Goal: Task Accomplishment & Management: Use online tool/utility

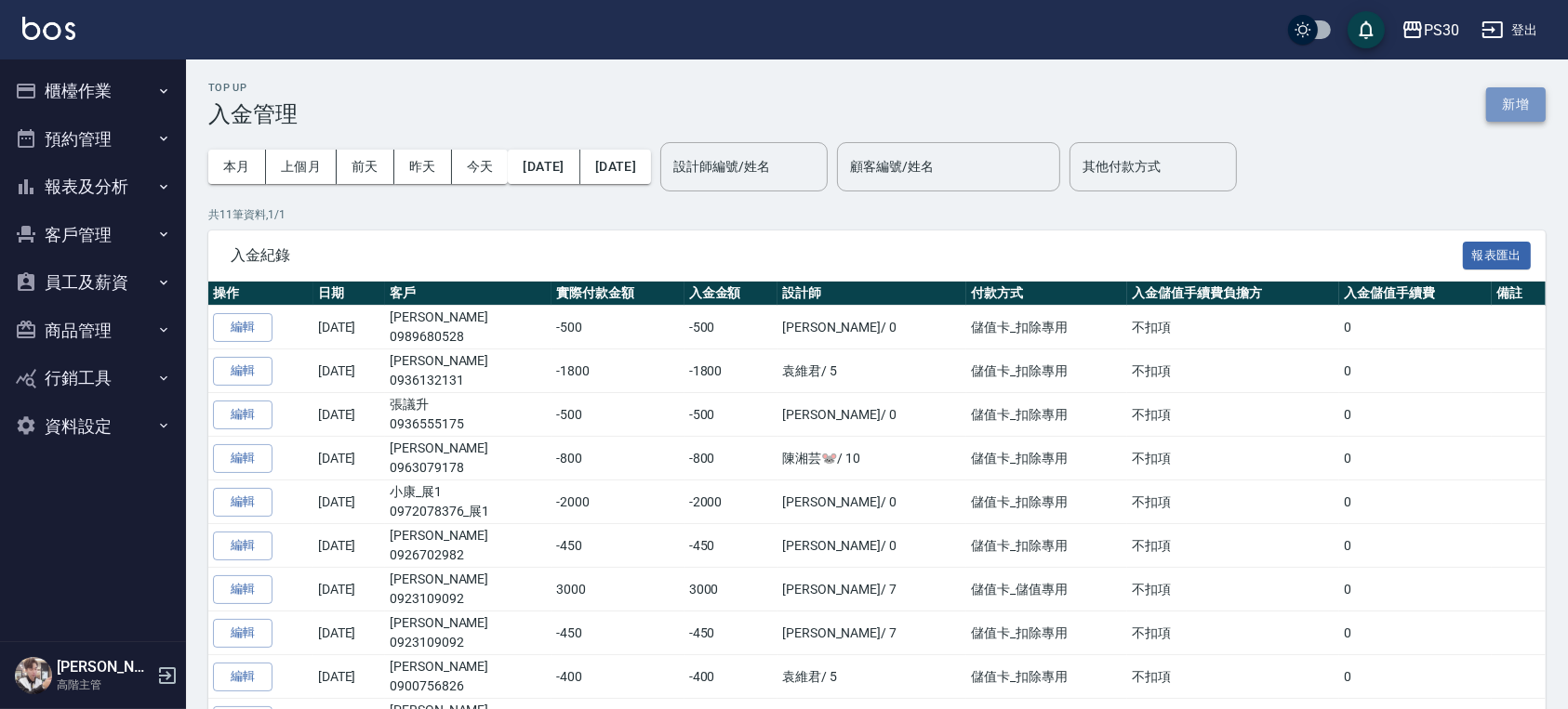
click at [1497, 103] on button "新增" at bounding box center [1516, 105] width 59 height 35
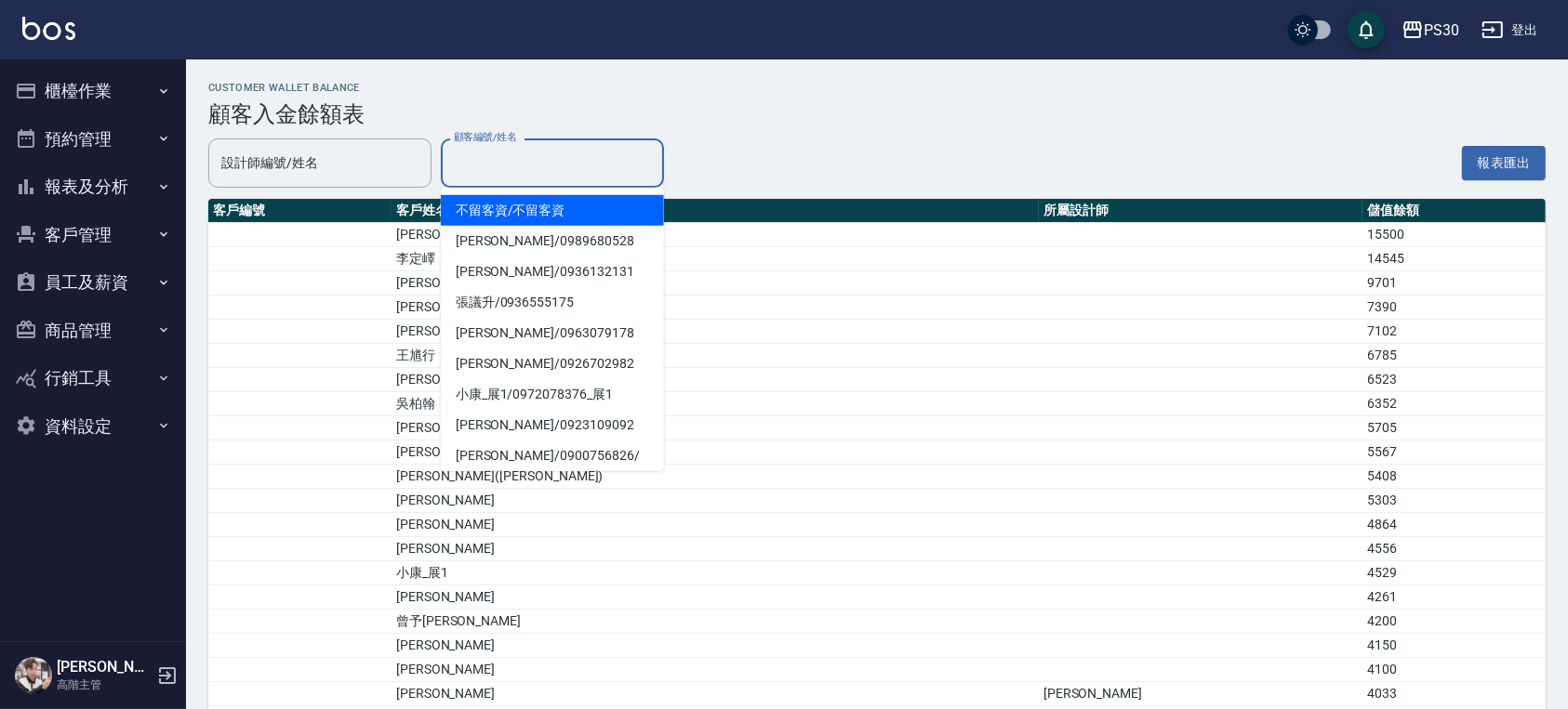
click at [546, 164] on input "顧客編號/姓名" at bounding box center [552, 164] width 206 height 33
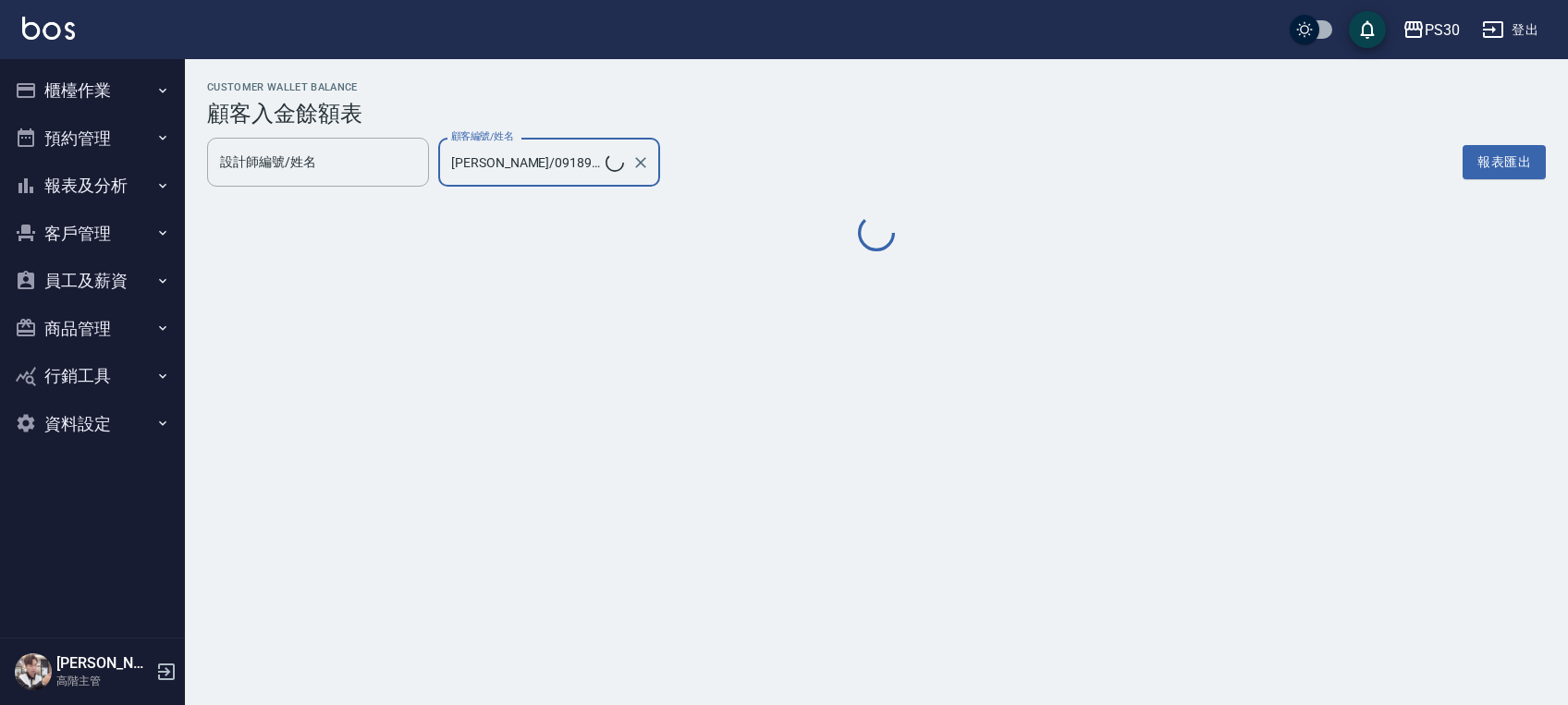
type input "許敬岳/0918999913"
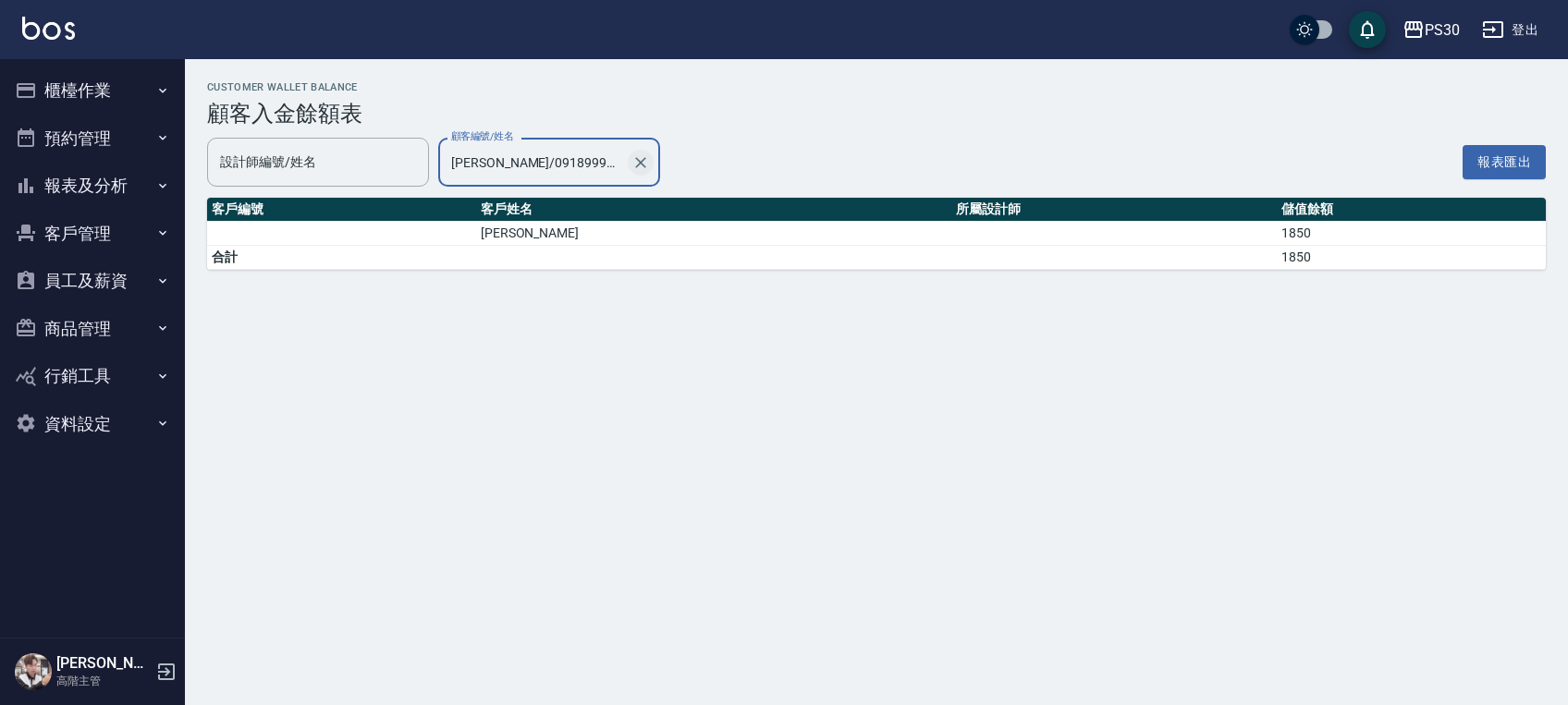
click at [636, 161] on icon "Clear" at bounding box center [640, 162] width 18 height 18
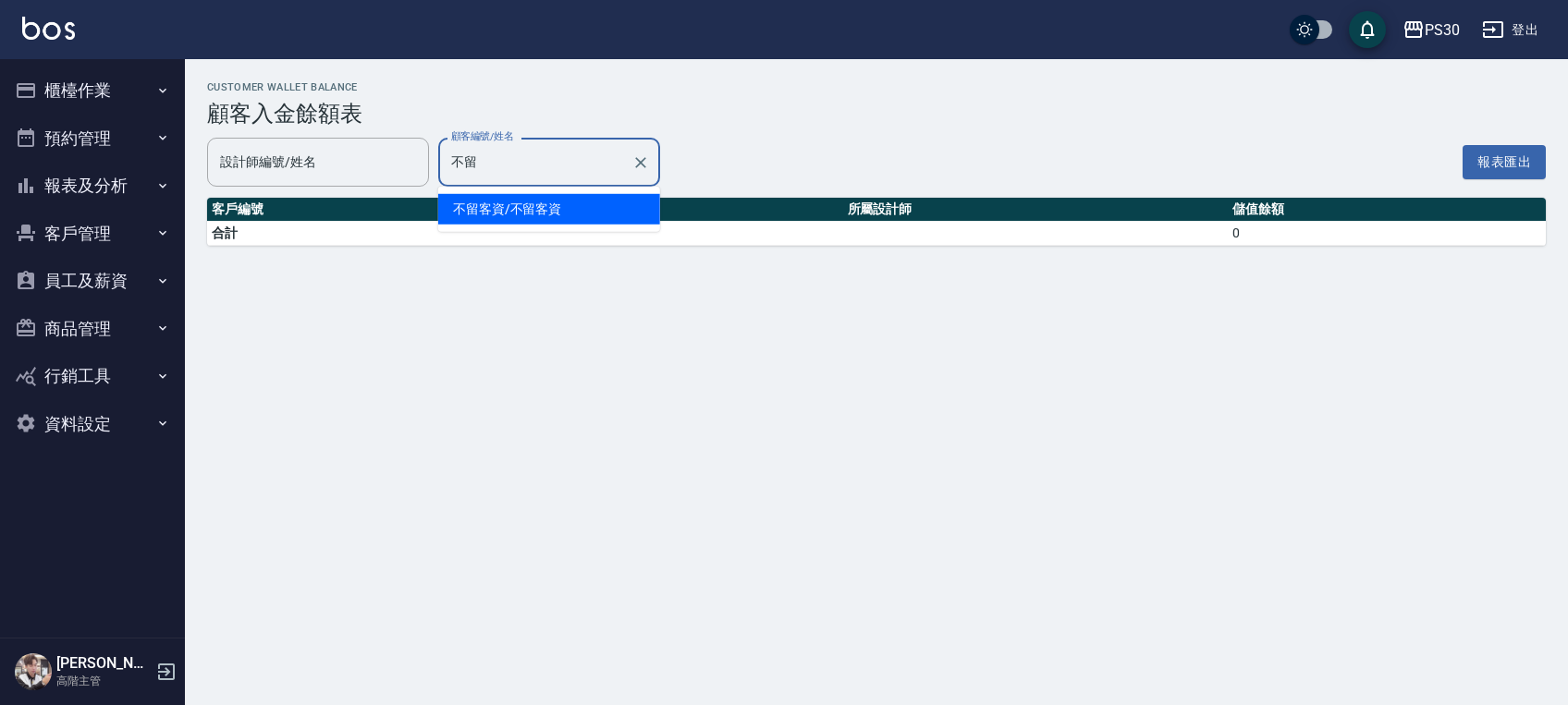
type input "不"
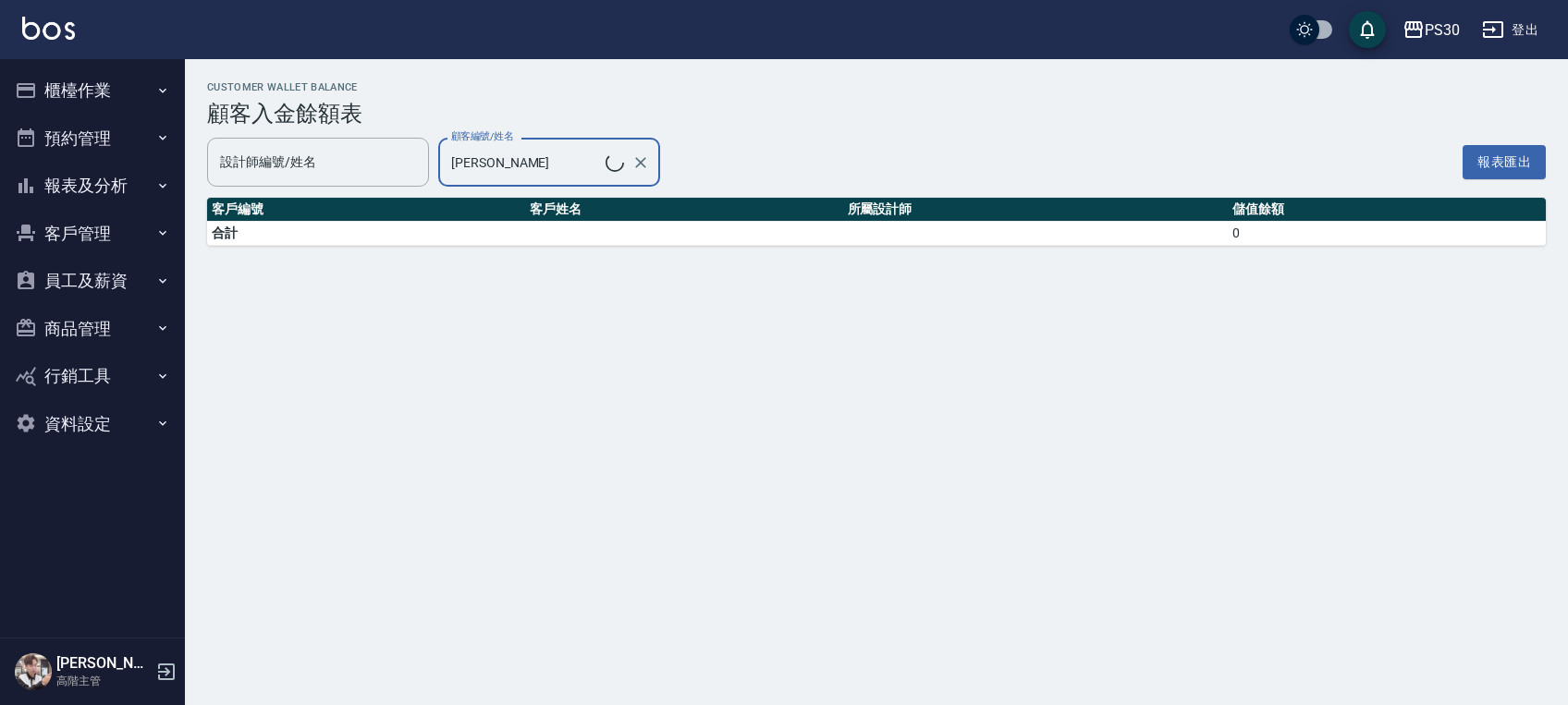
type input "許宏立/0922460772"
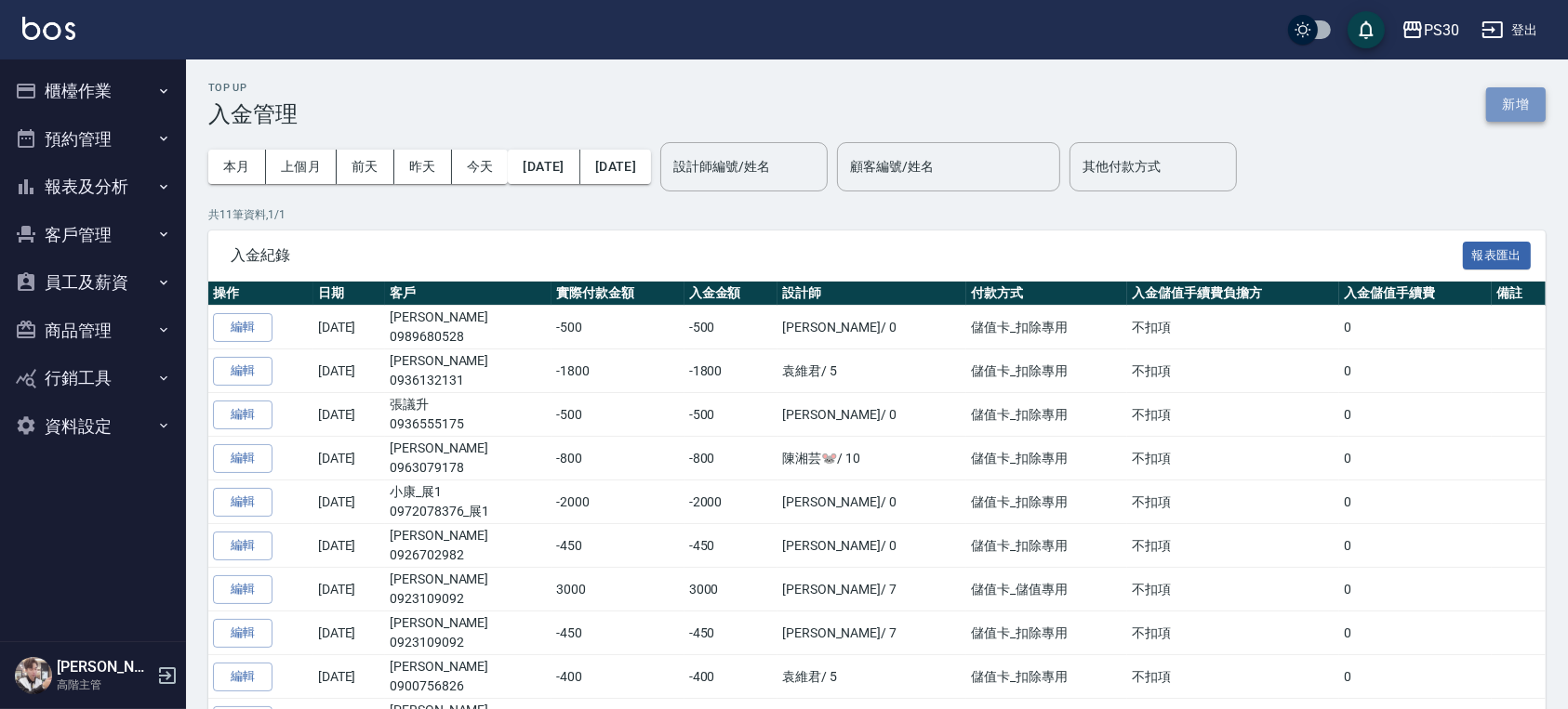
click at [1520, 100] on button "新增" at bounding box center [1516, 105] width 59 height 35
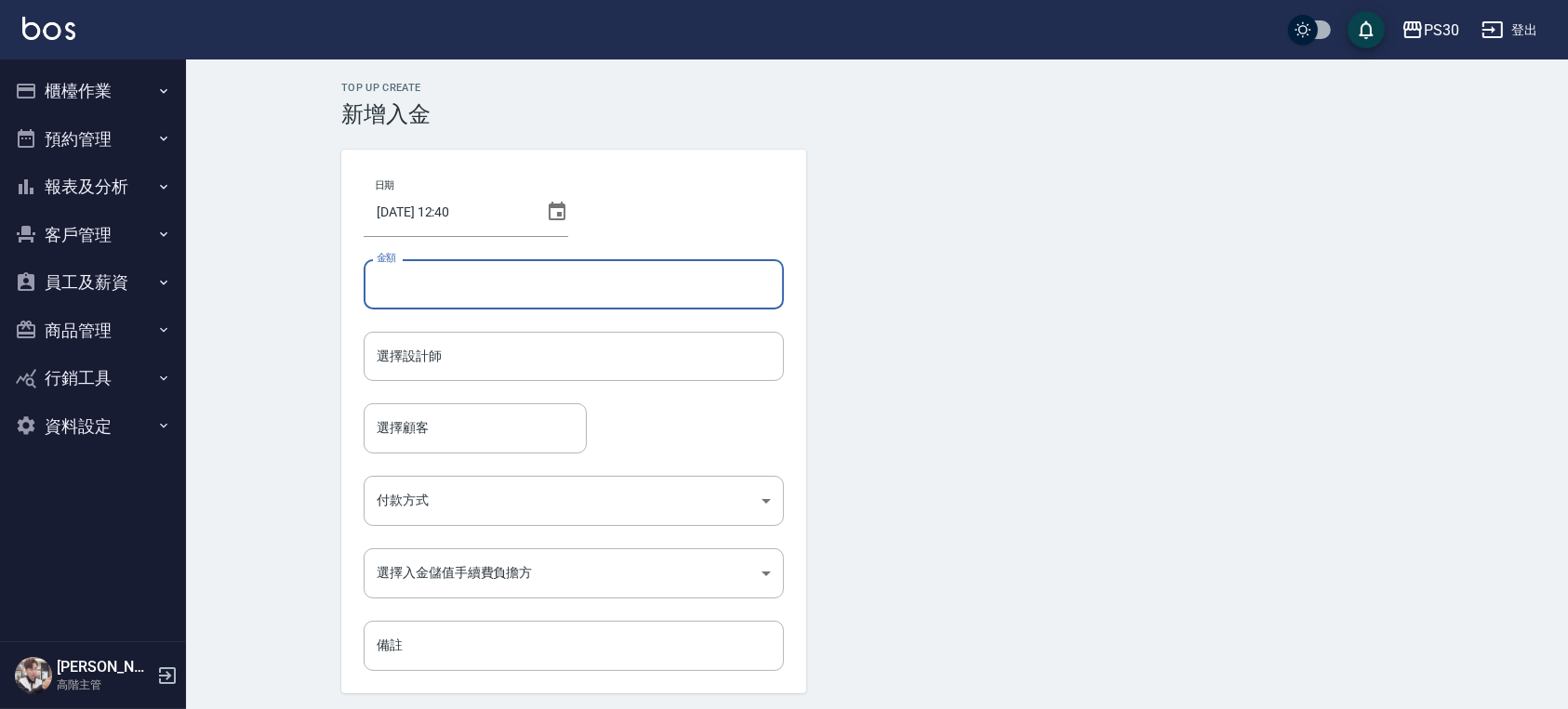
click at [502, 291] on input "金額" at bounding box center [574, 285] width 421 height 50
click at [558, 247] on div "日期 2025/09/14 12:40 金額 金額 選擇設計師 選擇設計師 選擇顧客 選擇顧客 付款方式 ​ 付款方式 選擇入金儲值手續費負擔方 ​ 選擇入金…" at bounding box center [574, 422] width 465 height 544
click at [566, 287] on input "金額" at bounding box center [574, 285] width 421 height 50
type input "3000"
click at [335, 349] on div "Top Up Create 新增入金 日期 2025/09/14 12:40 金額 3000 金額 選擇設計師 選擇設計師 選擇顧客 選擇顧客 付款方式 ​ …" at bounding box center [877, 415] width 1116 height 667
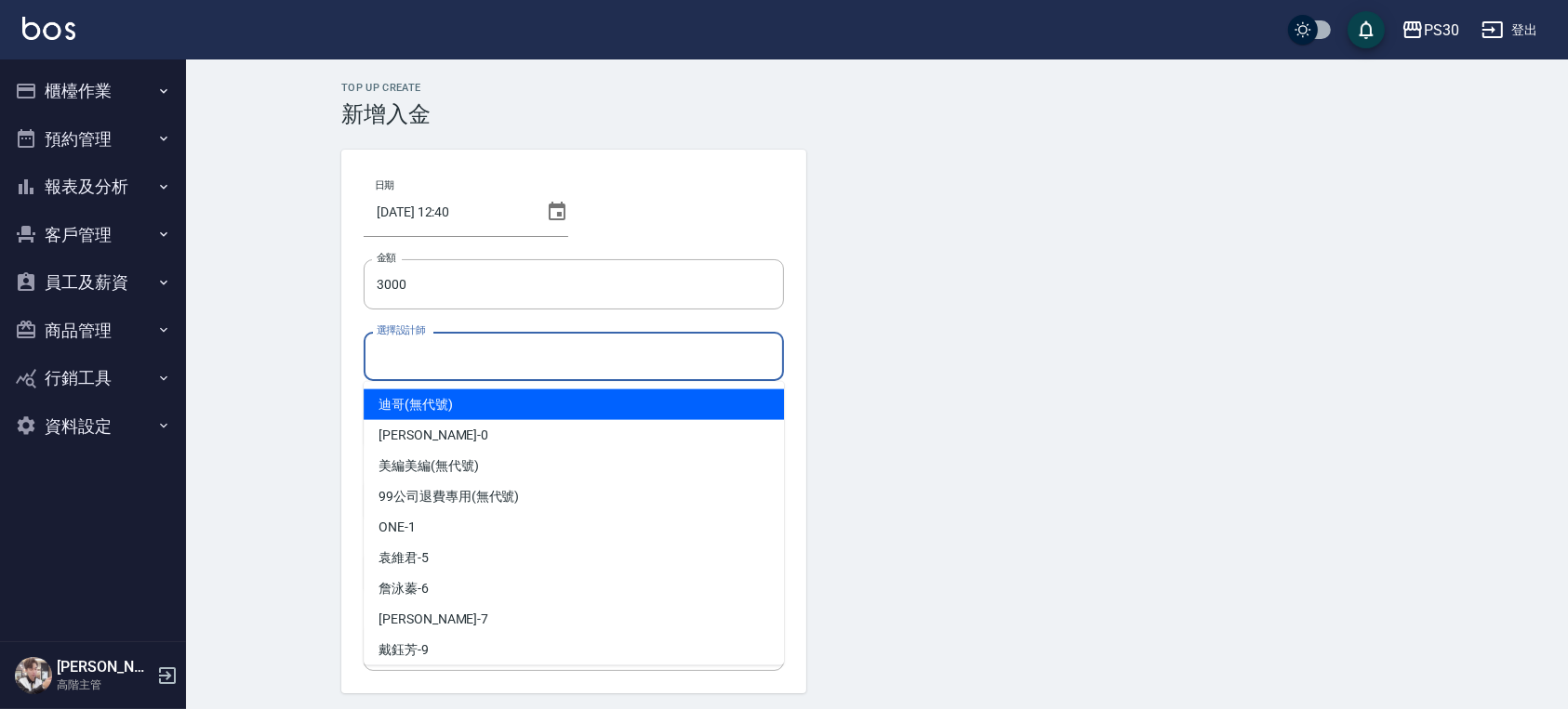
click at [373, 354] on input "選擇設計師" at bounding box center [574, 356] width 404 height 33
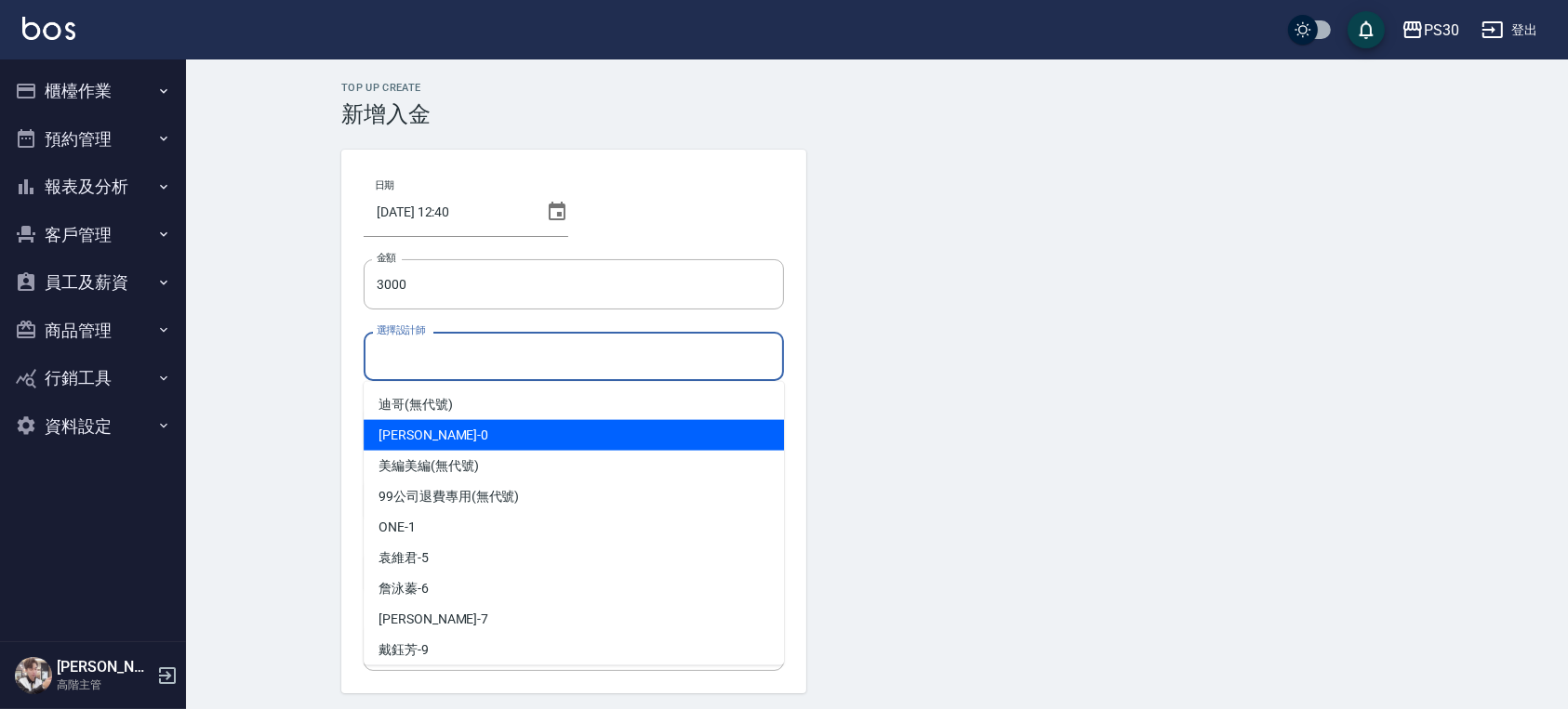
click at [454, 438] on div "廖金城 -0" at bounding box center [574, 436] width 421 height 31
type input "廖金城-0"
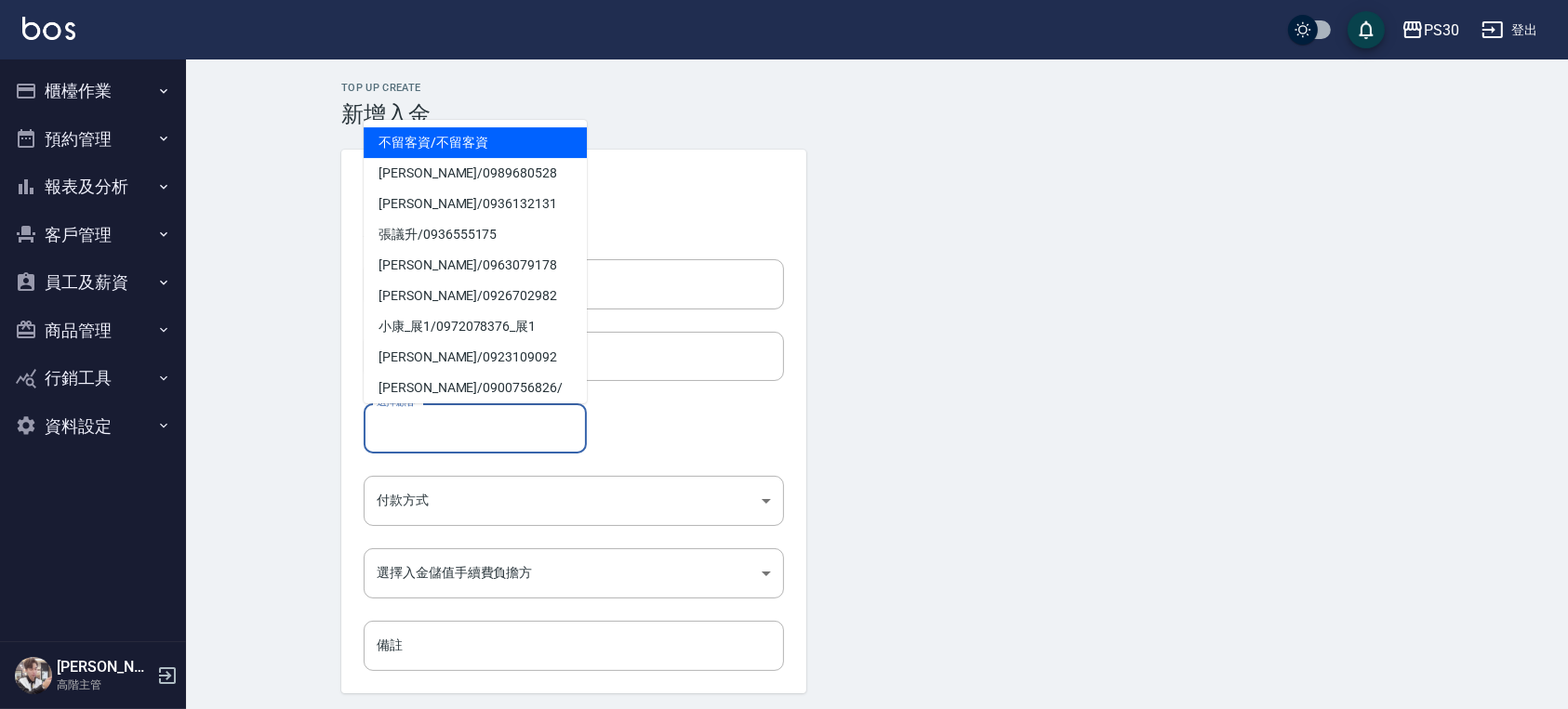
click at [467, 432] on input "選擇顧客" at bounding box center [475, 428] width 206 height 33
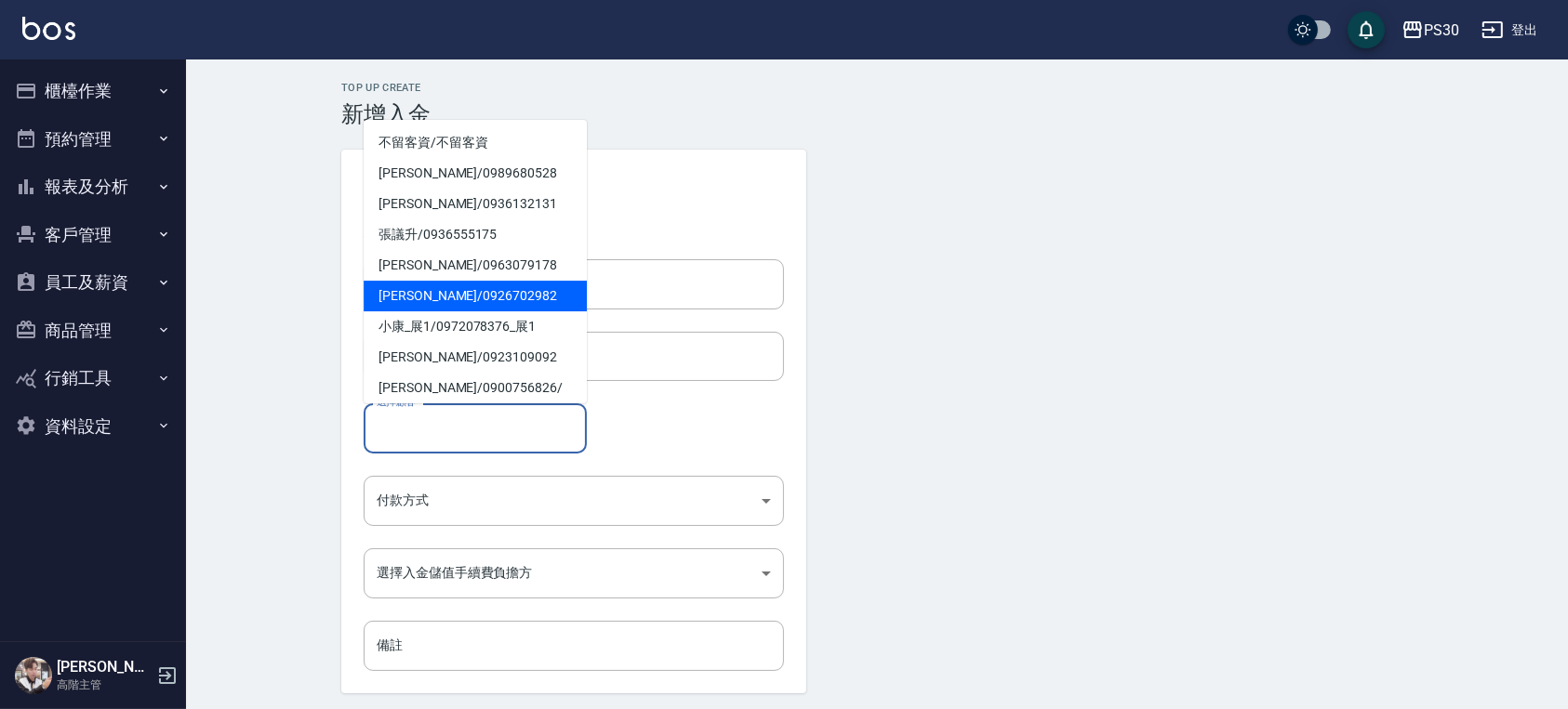
click at [641, 322] on div "日期 2025/09/14 12:40 金額 3000 金額 選擇設計師 廖金城-0 選擇設計師 選擇顧客 選擇顧客 付款方式 ​ 付款方式 選擇入金儲值手續…" at bounding box center [574, 422] width 465 height 544
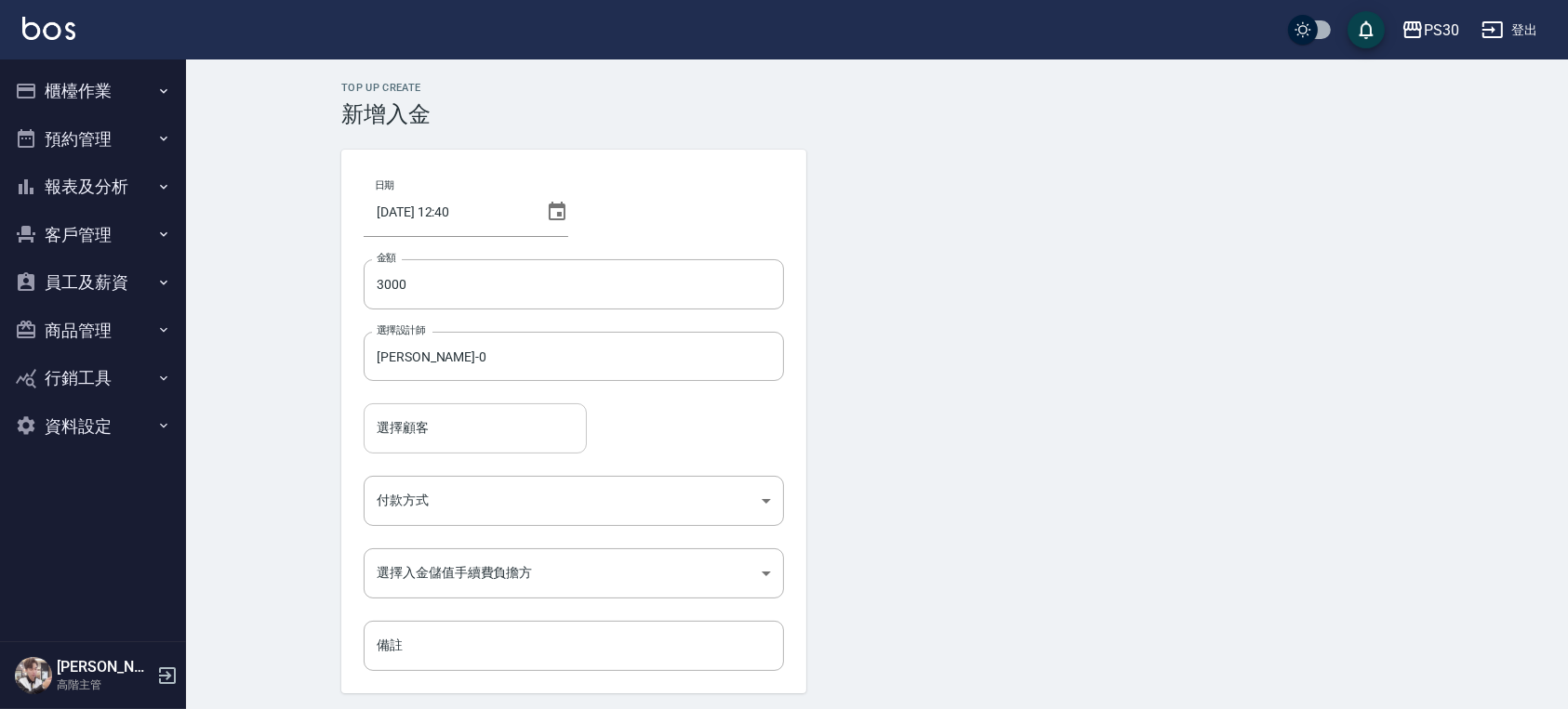
click at [476, 432] on input "選擇顧客" at bounding box center [475, 428] width 206 height 33
type input "ㄏㄨ"
type input "6"
type input "c"
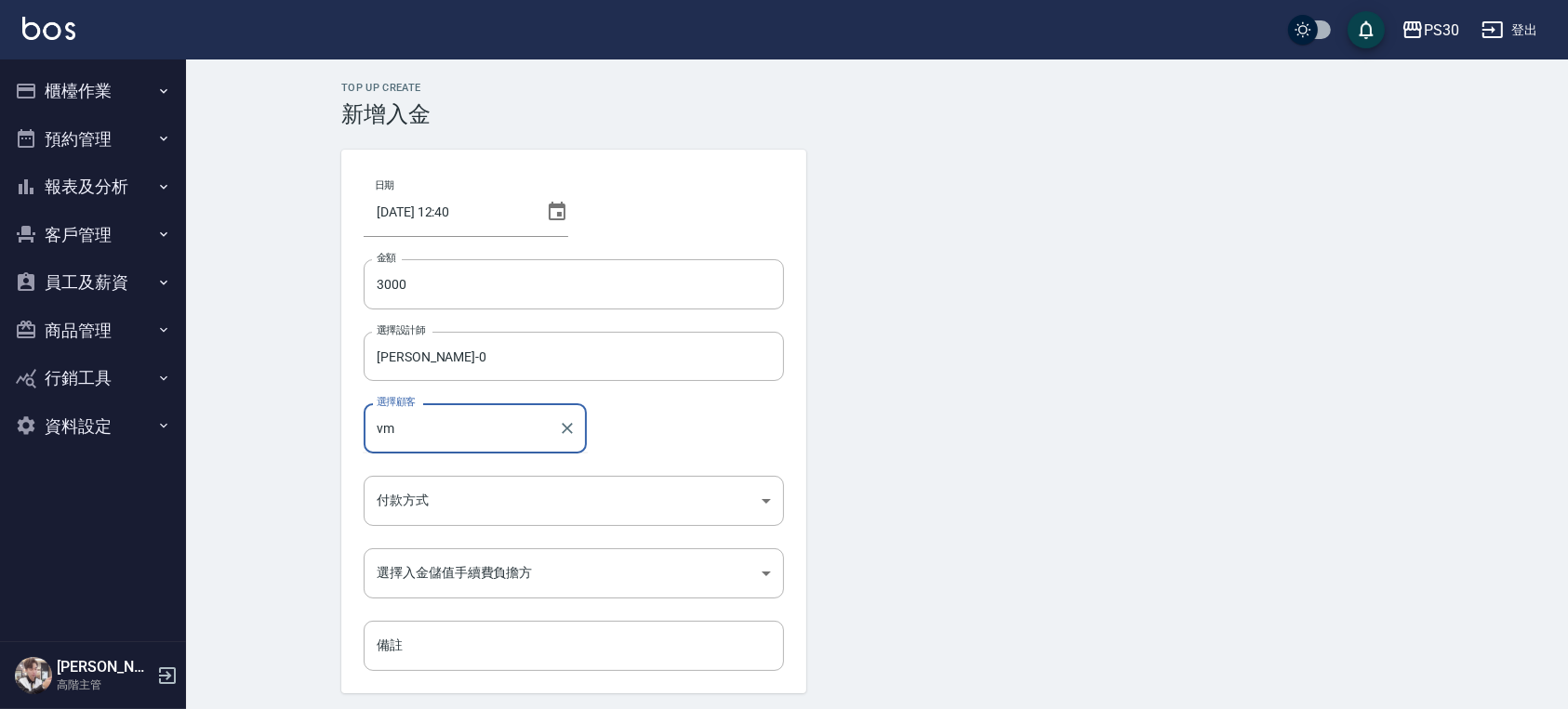
type input "v"
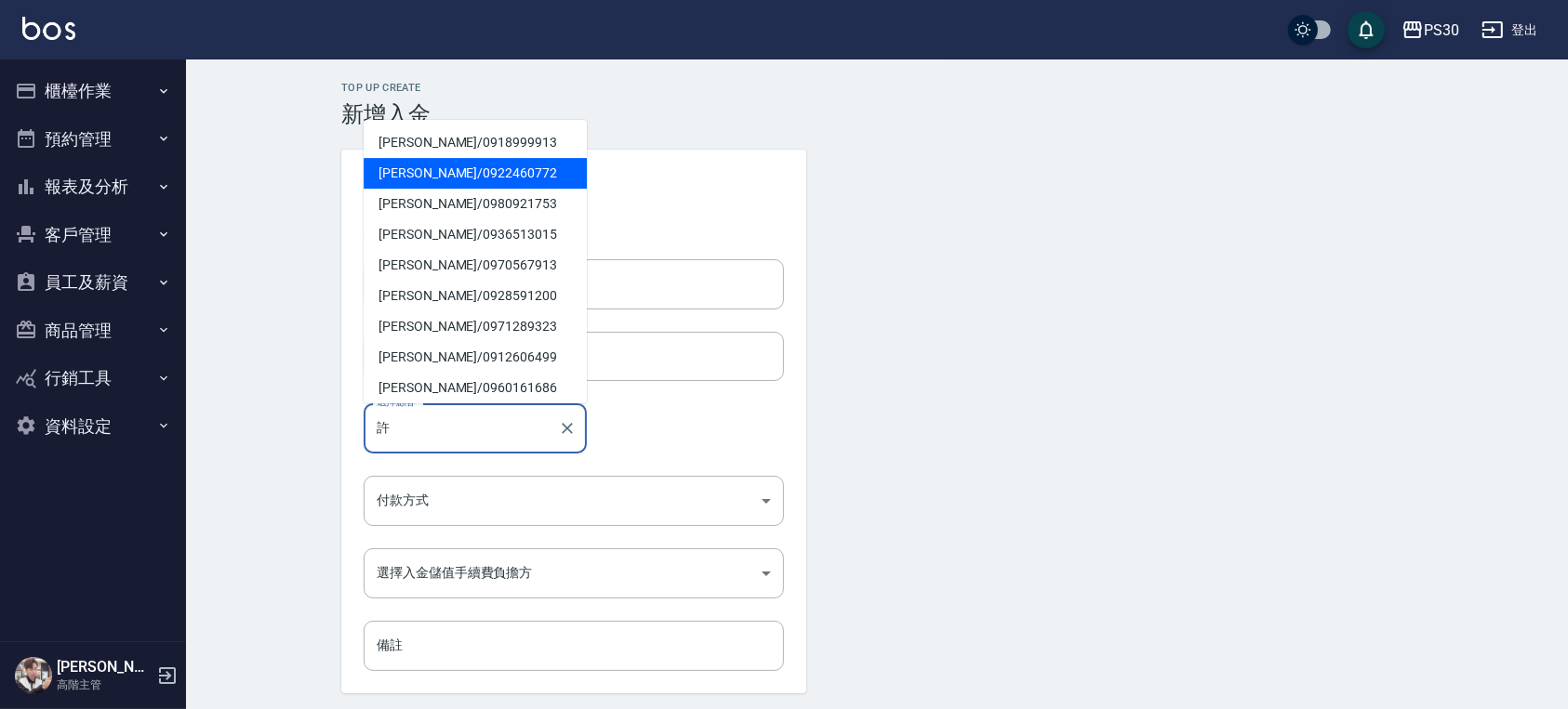
click at [484, 183] on span "許宏立 / 0922460772" at bounding box center [475, 173] width 223 height 31
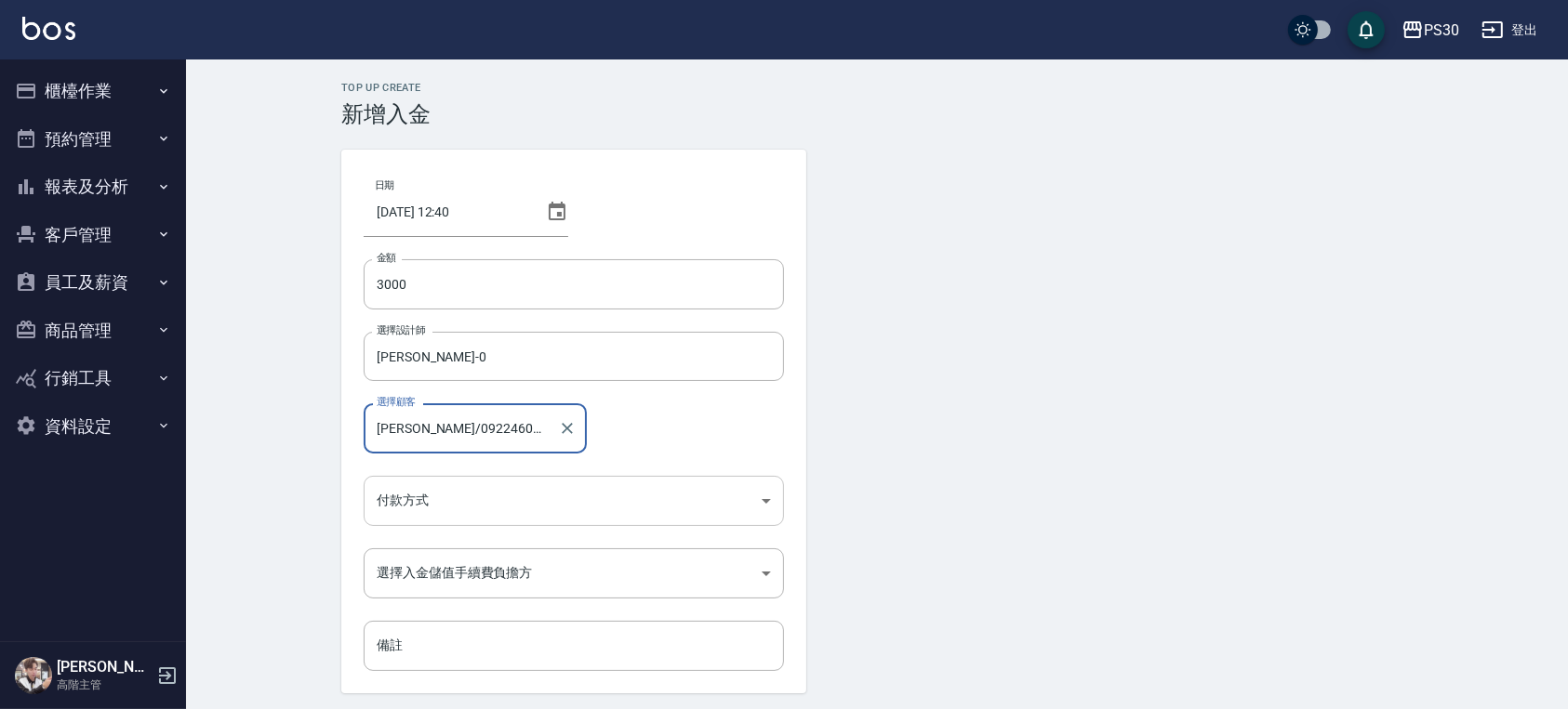
type input "許宏立/0922460772"
click at [469, 491] on body "PS30 登出 櫃檯作業 打帳單 帳單列表 掛單列表 座位開單 營業儀表板 現金收支登錄 高階收支登錄 材料自購登錄 每日結帳 排班表 現場電腦打卡 掃碼打卡…" at bounding box center [784, 385] width 1568 height 772
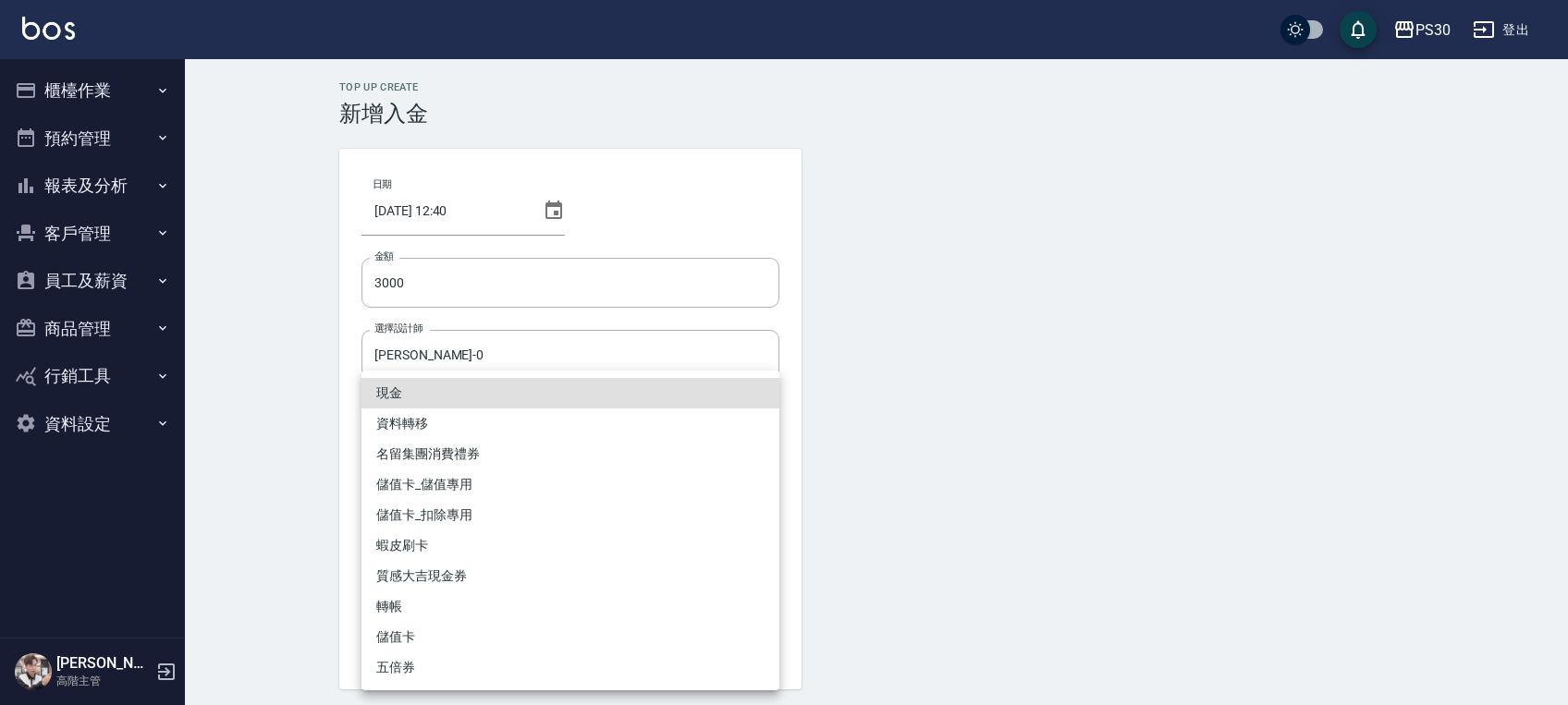
click at [442, 488] on li "儲值卡_儲值專用" at bounding box center [570, 485] width 418 height 31
type input "儲值卡_儲值專用"
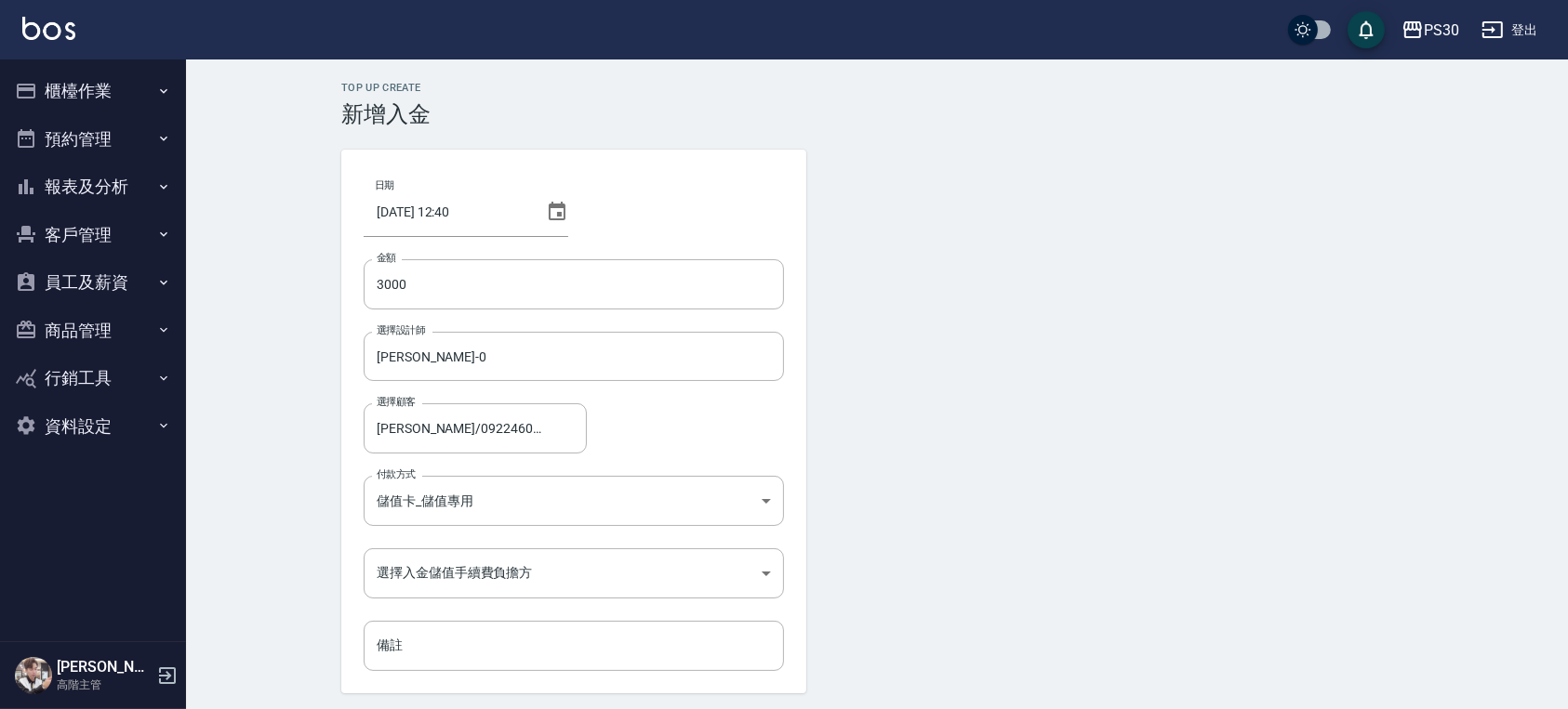
click at [330, 519] on div "Top Up Create 新增入金 日期 2025/09/14 12:40 金額 3000 金額 選擇設計師 廖金城-0 選擇設計師 選擇顧客 許宏立/09…" at bounding box center [877, 415] width 1116 height 667
click at [433, 558] on body "PS30 登出 櫃檯作業 打帳單 帳單列表 掛單列表 座位開單 營業儀表板 現金收支登錄 高階收支登錄 材料自購登錄 每日結帳 排班表 現場電腦打卡 掃碼打卡…" at bounding box center [784, 385] width 1568 height 772
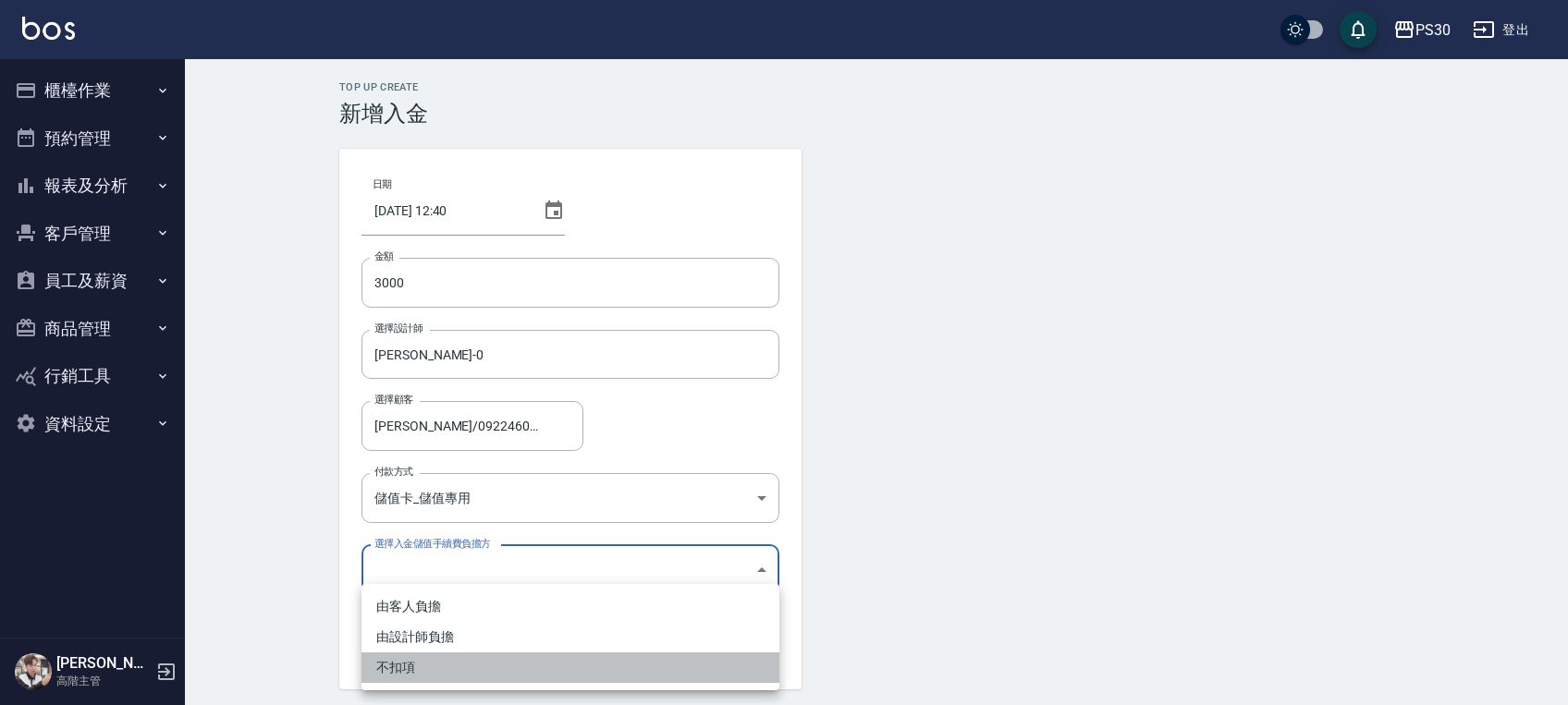
click at [423, 665] on li "不扣項" at bounding box center [570, 668] width 418 height 31
type input "WITHOUTHANDLINGFEE"
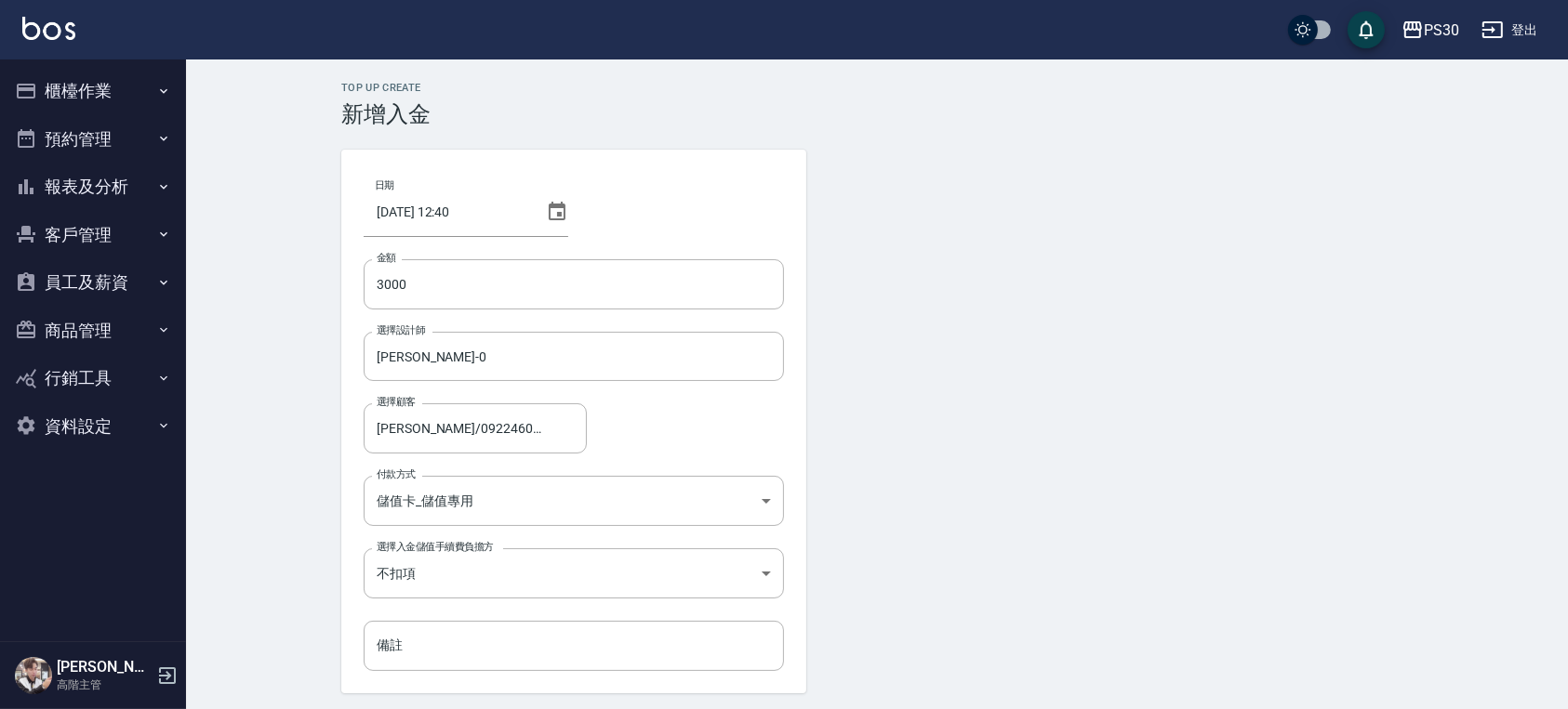
click at [351, 593] on div "日期 2025/09/14 12:40 金額 3000 金額 選擇設計師 廖金城-0 選擇設計師 選擇顧客 許宏立/0922460772 選擇顧客 付款方式 …" at bounding box center [574, 422] width 465 height 544
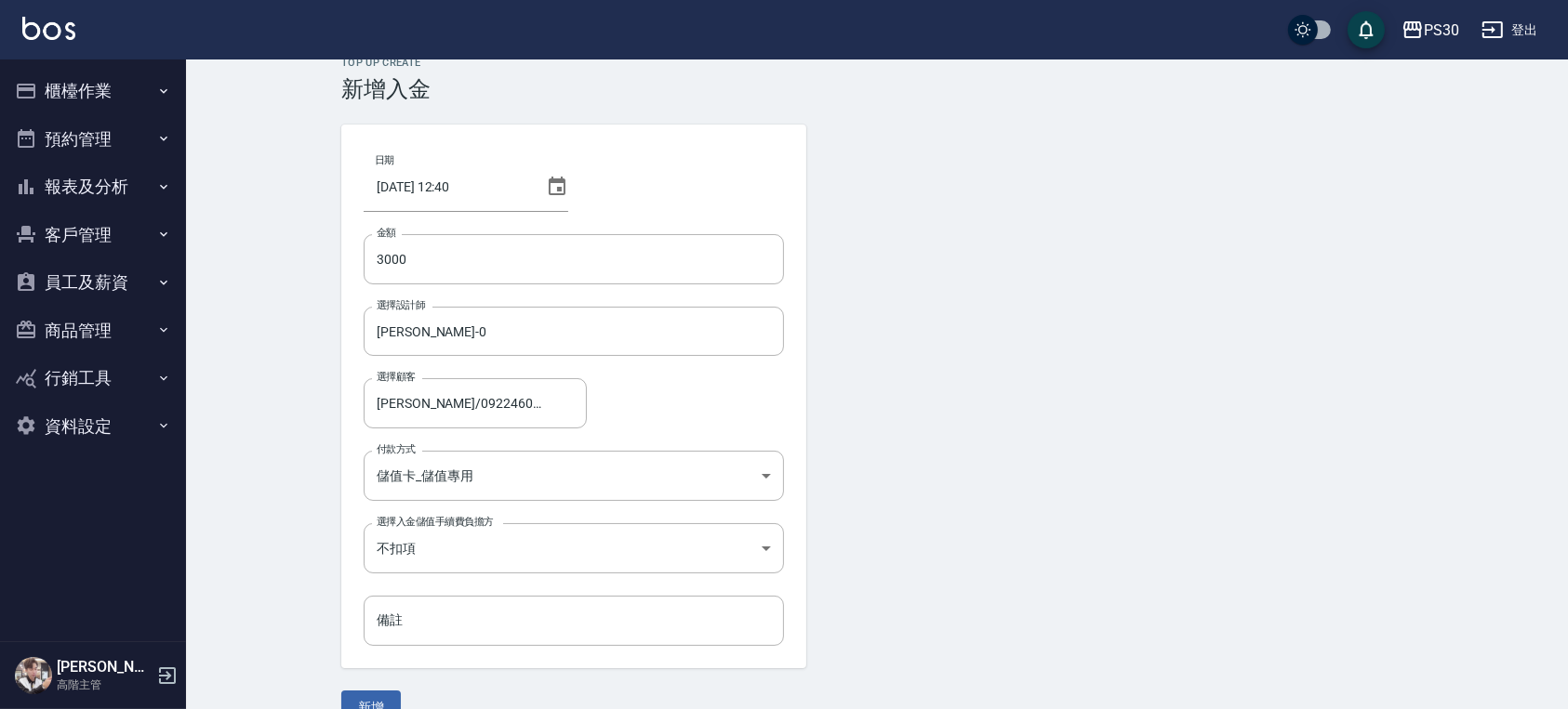
scroll to position [62, 0]
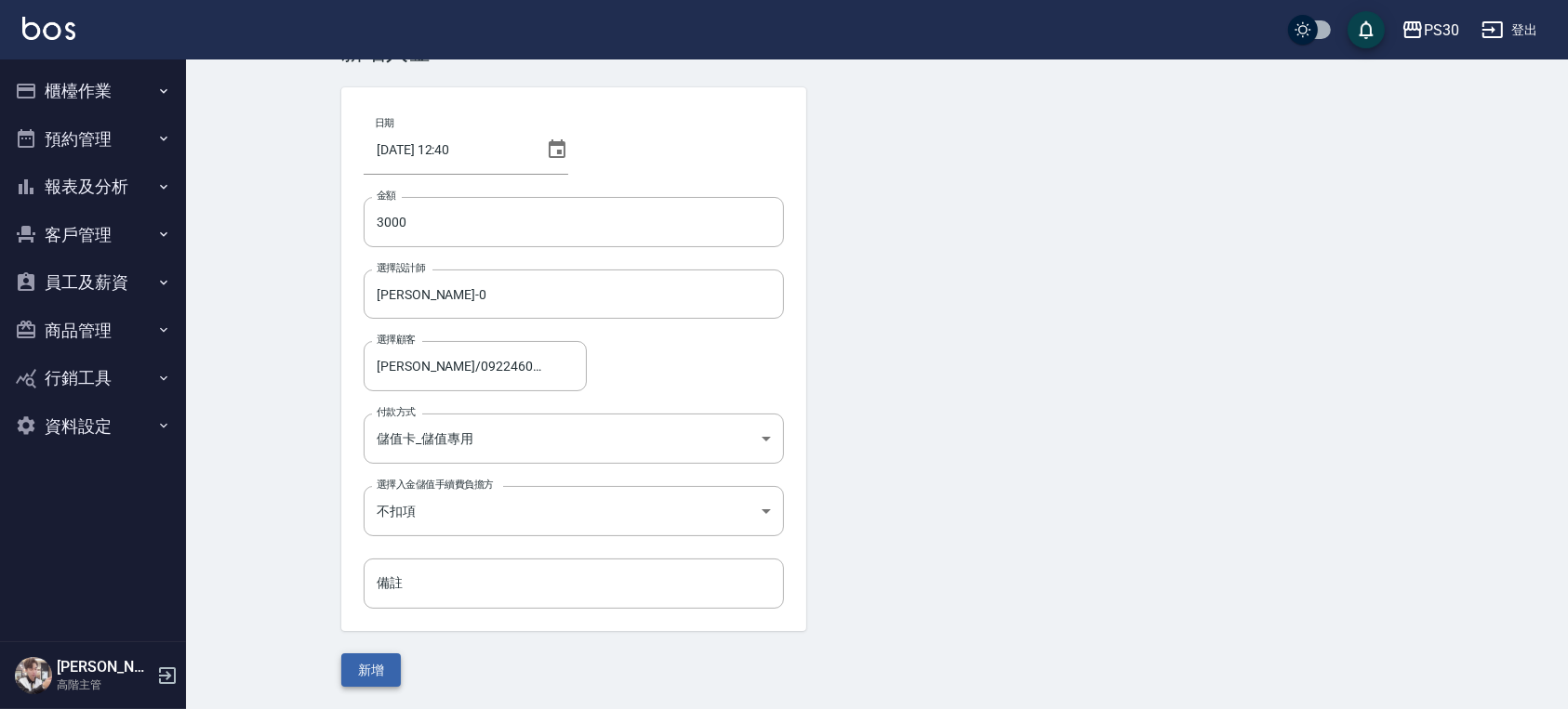
click at [393, 666] on button "新增" at bounding box center [370, 671] width 59 height 35
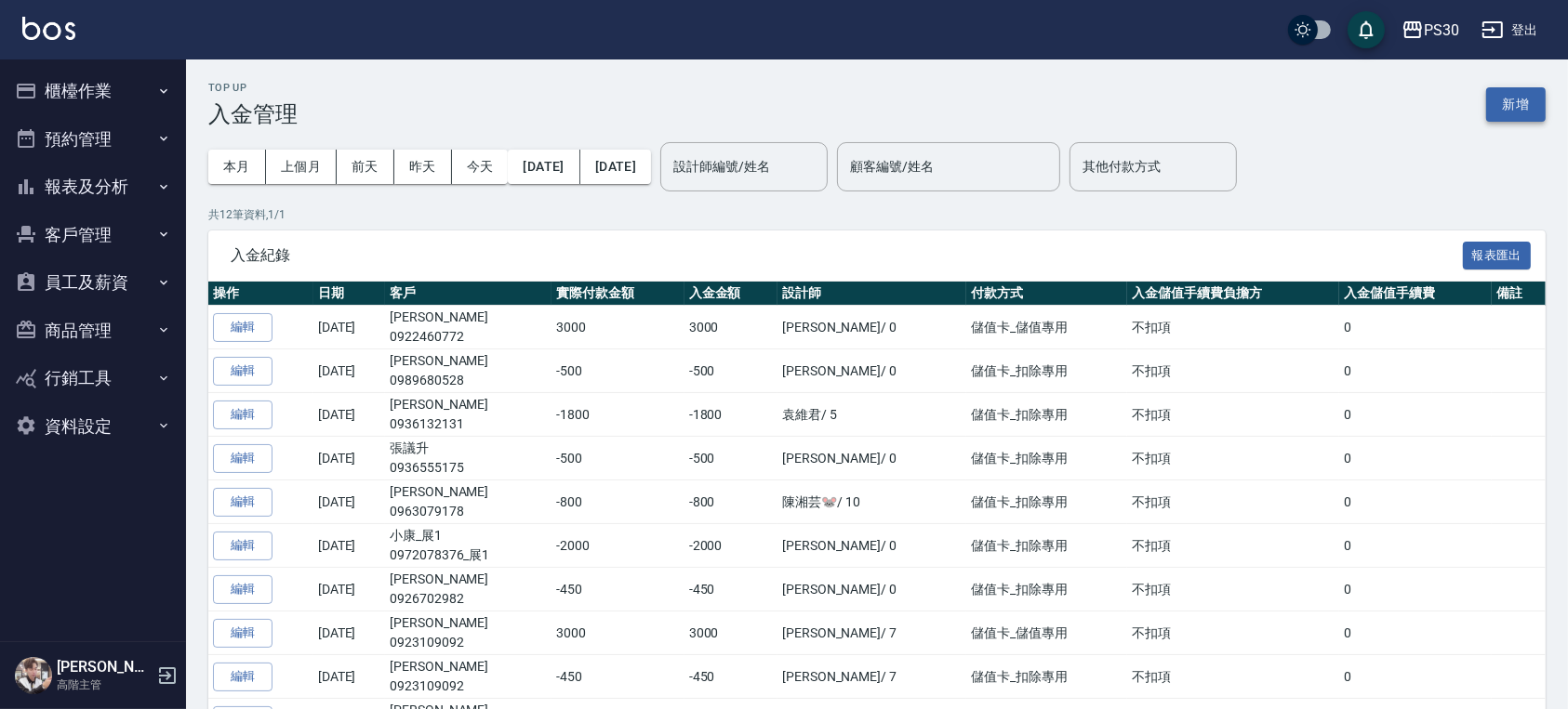
click at [1511, 112] on button "新增" at bounding box center [1516, 105] width 59 height 35
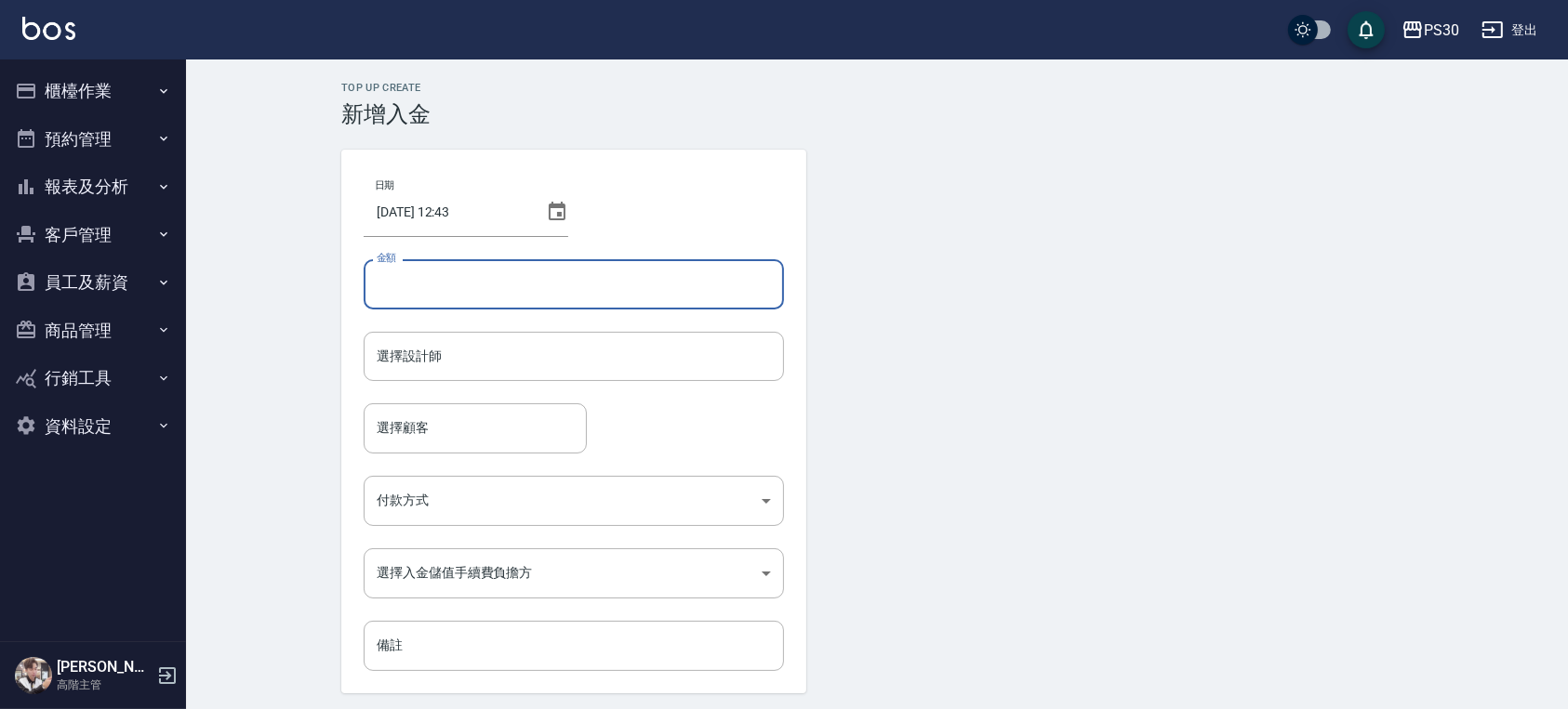
click at [543, 297] on input "金額" at bounding box center [574, 285] width 421 height 50
click at [947, 392] on form "日期 2025/09/14 12:43 金額 金額 選擇設計師 選擇設計師 選擇顧客 選擇顧客 付款方式 ​ 付款方式 選擇入金儲值手續費負擔方 ​ 選擇入金…" at bounding box center [877, 449] width 1072 height 600
click at [510, 300] on input "金額" at bounding box center [574, 285] width 421 height 50
type input "-500"
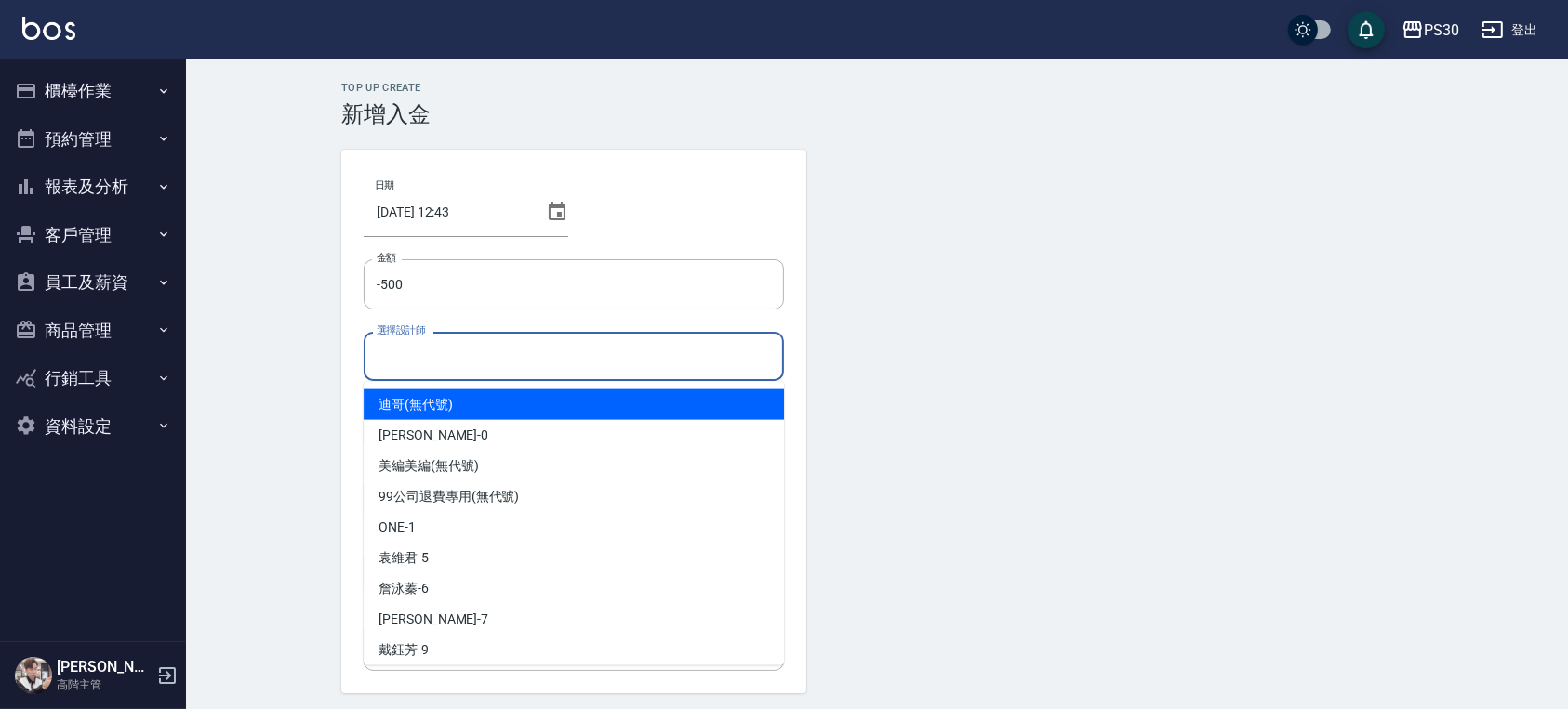
click at [383, 350] on input "選擇設計師" at bounding box center [574, 356] width 404 height 33
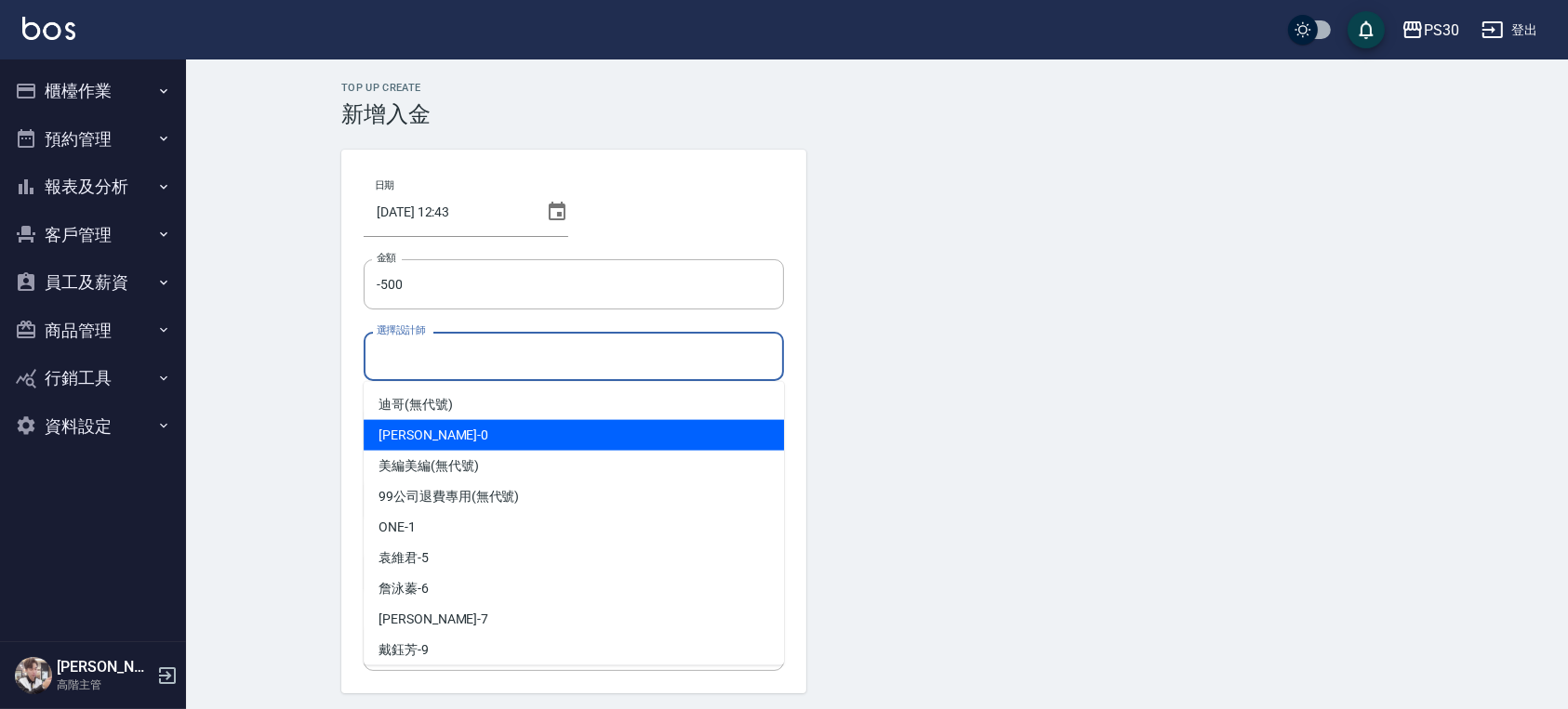
click at [489, 448] on div "廖金城 -0" at bounding box center [574, 436] width 421 height 31
type input "廖金城-0"
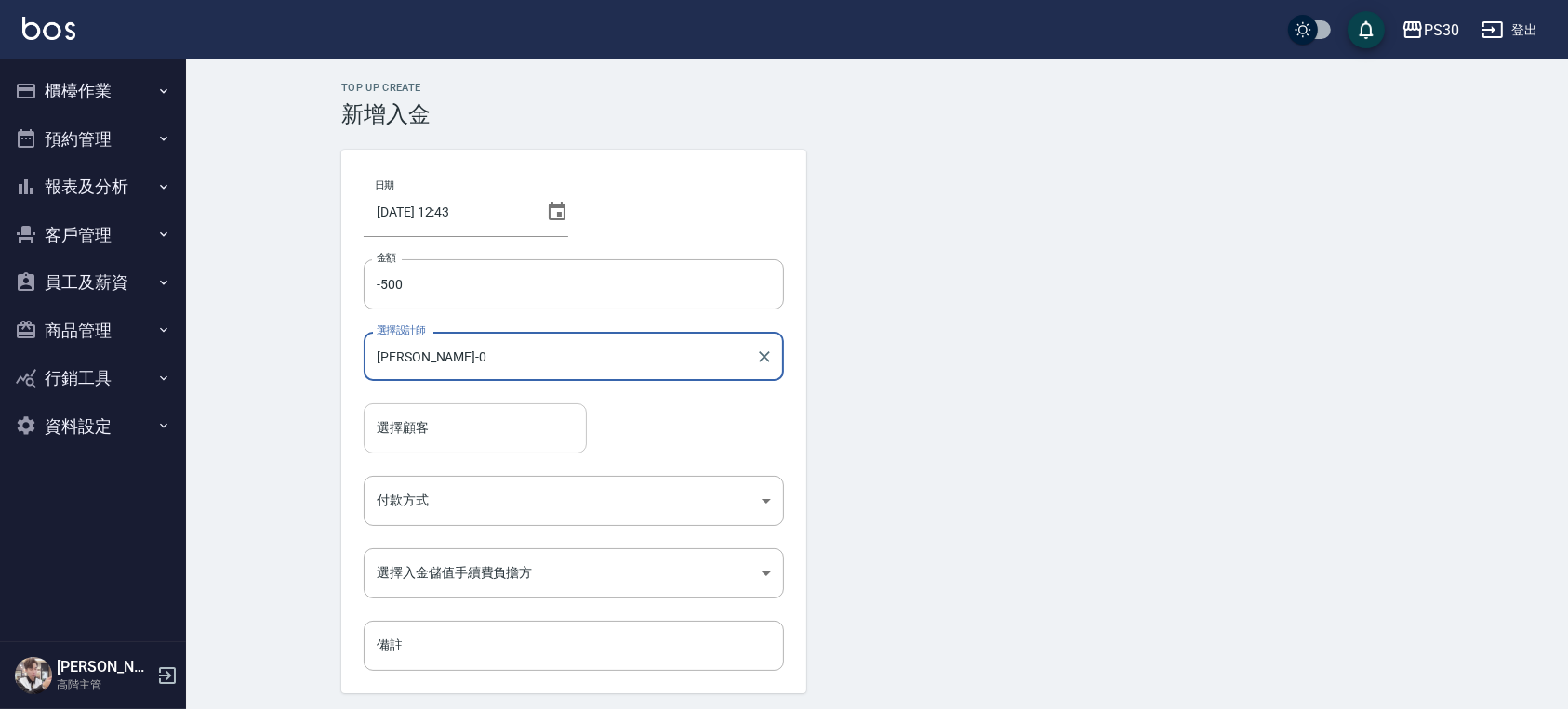
click at [466, 448] on div "選擇顧客" at bounding box center [475, 428] width 223 height 49
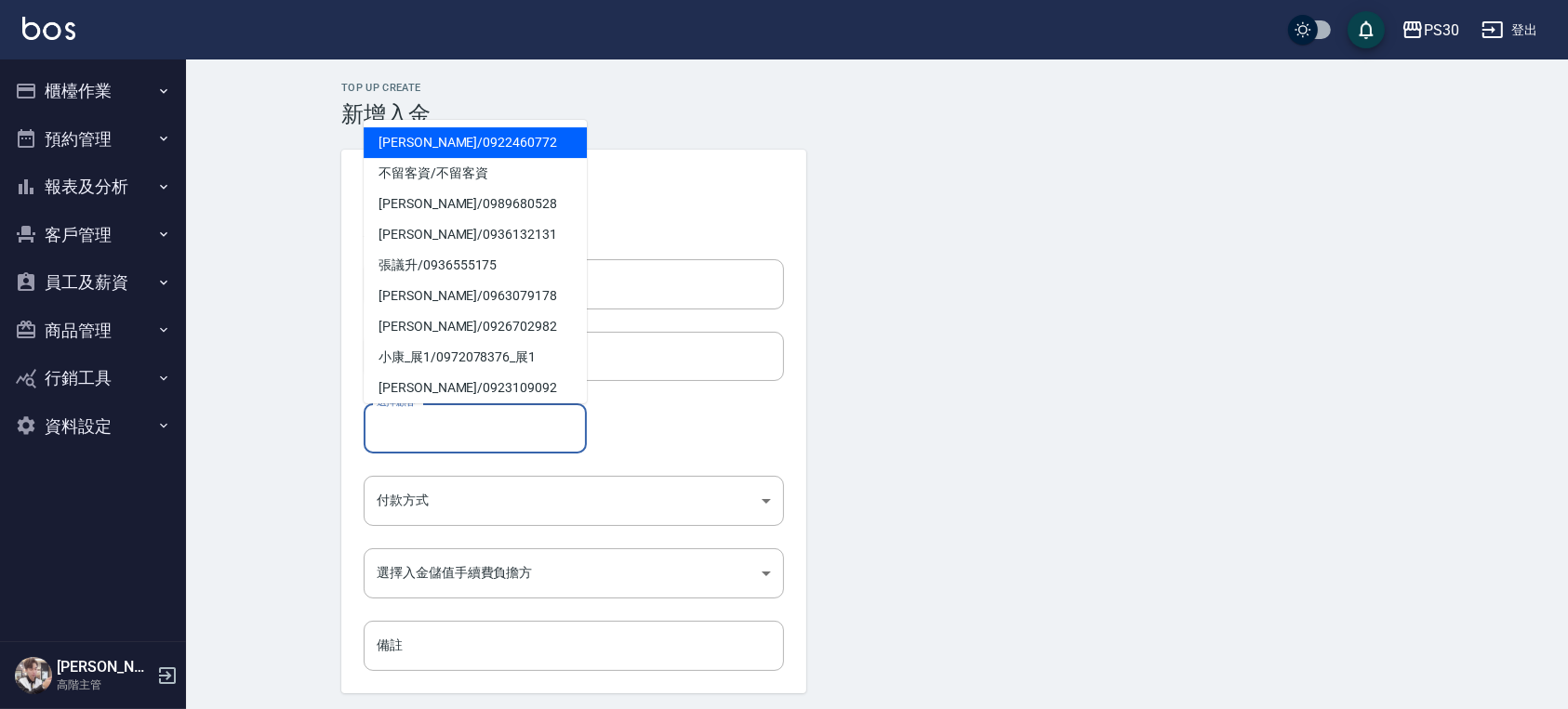
click at [445, 149] on span "許宏立 / 0922460772" at bounding box center [475, 143] width 223 height 31
type input "許宏立/0922460772"
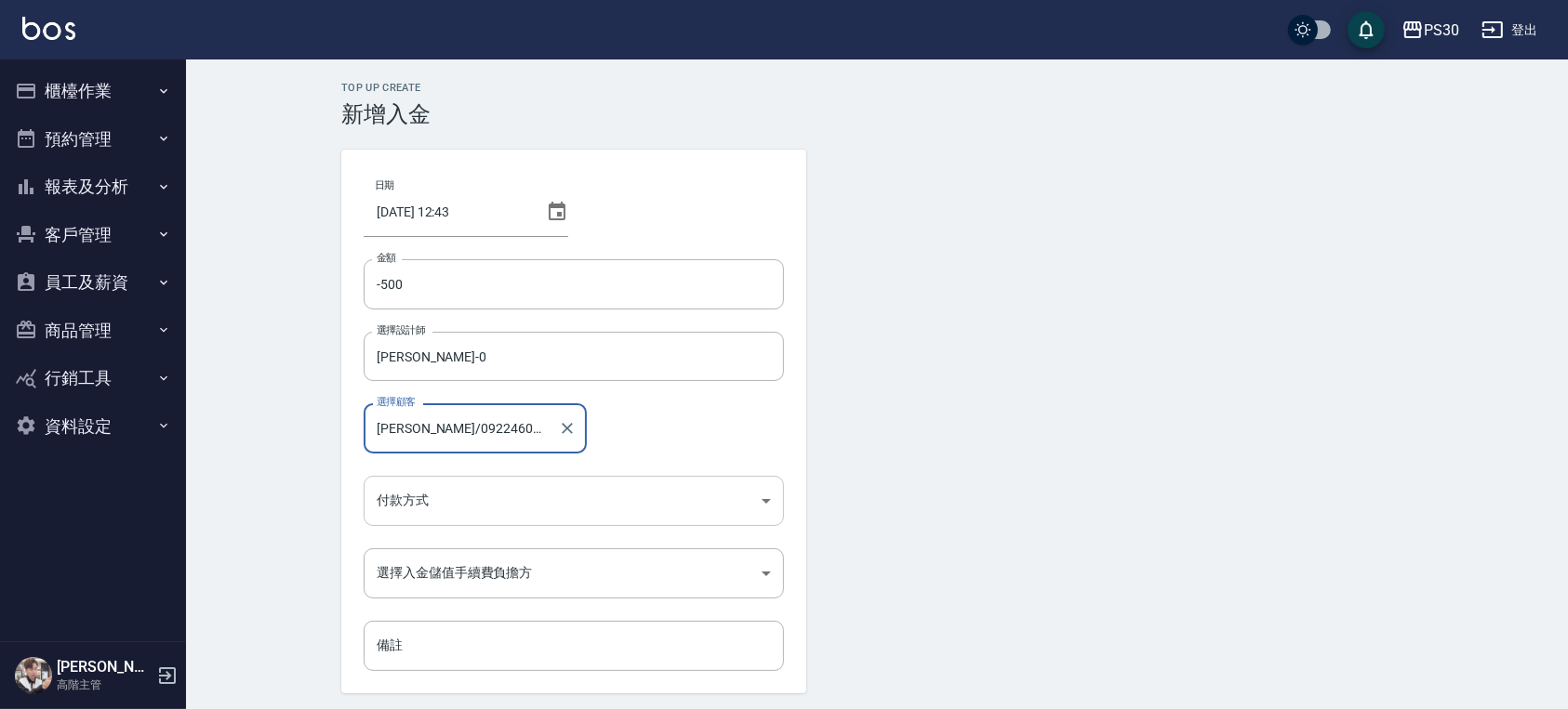
click at [498, 493] on body "PS30 登出 櫃檯作業 打帳單 帳單列表 掛單列表 座位開單 營業儀表板 現金收支登錄 高階收支登錄 材料自購登錄 每日結帳 排班表 現場電腦打卡 掃碼打卡…" at bounding box center [784, 385] width 1568 height 772
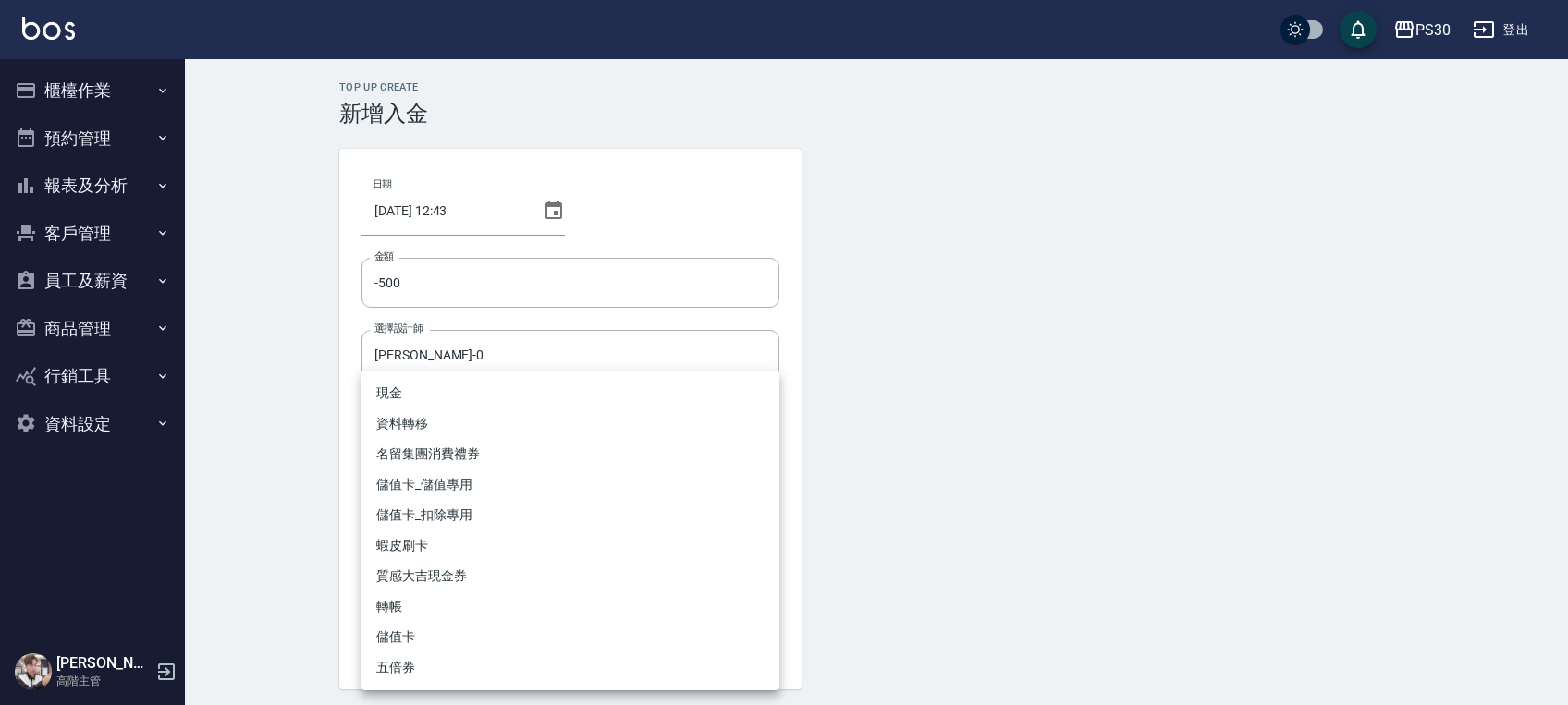
click at [494, 506] on li "儲值卡_扣除專用" at bounding box center [570, 515] width 418 height 31
type input "儲值卡_扣除專用"
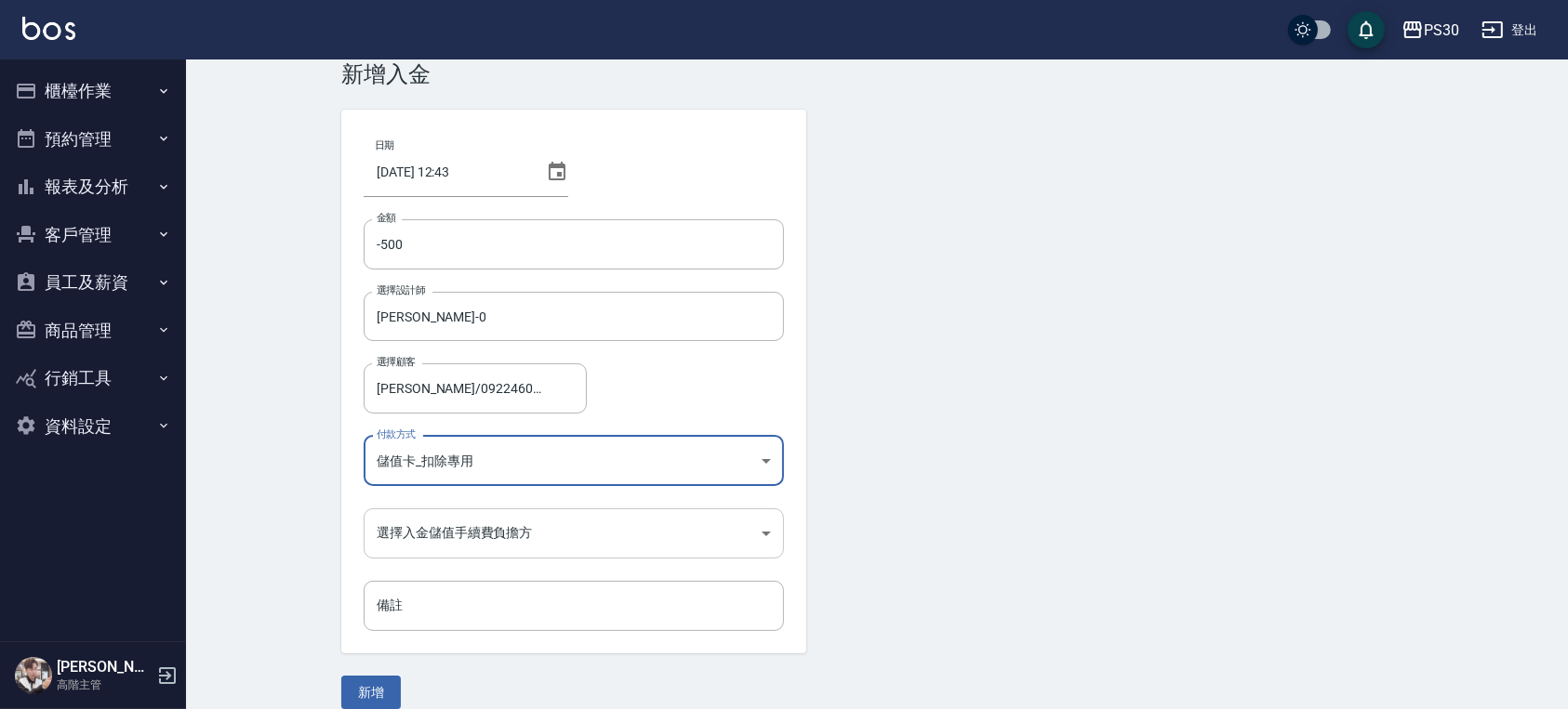
scroll to position [62, 0]
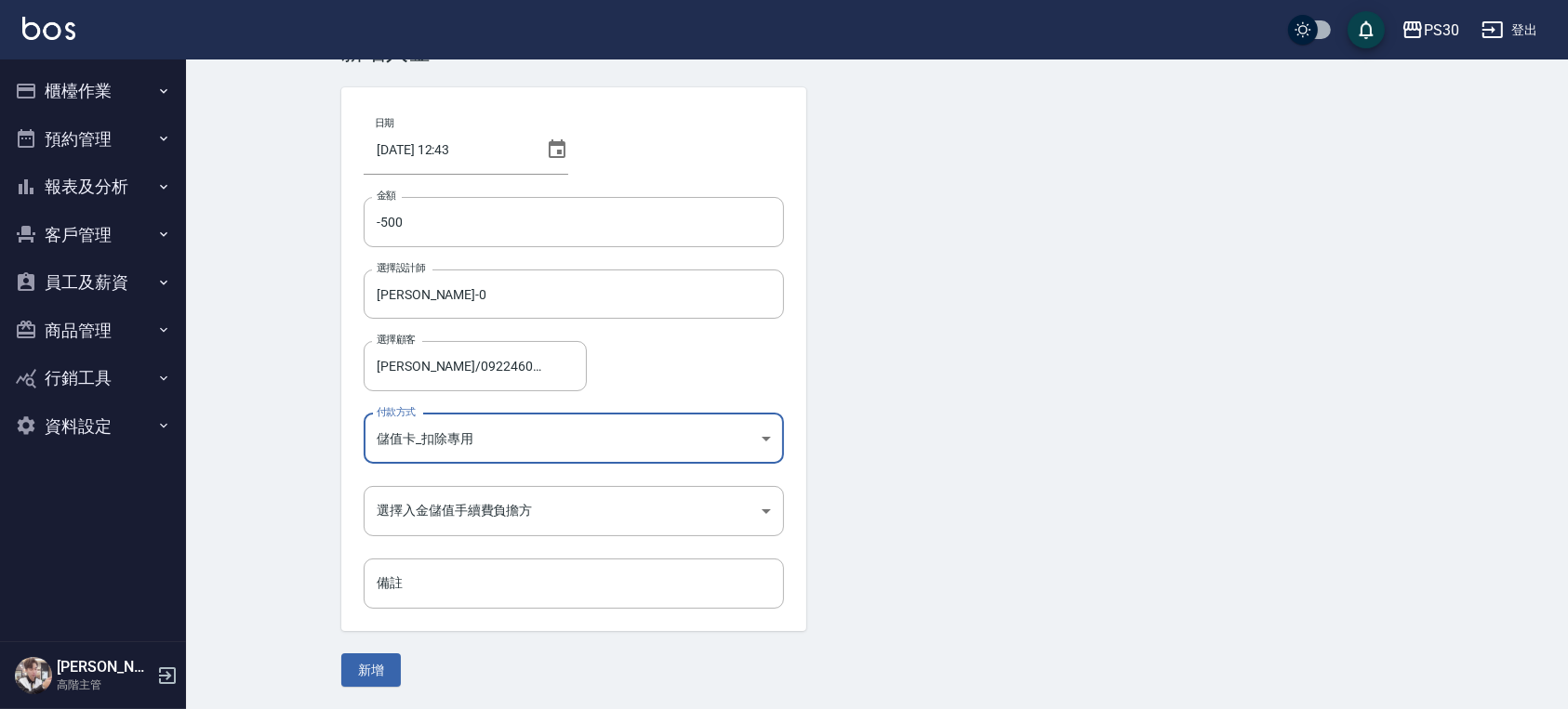
click at [516, 480] on div "日期 2025/09/14 12:43 金額 -500 金額 選擇設計師 廖金城-0 選擇設計師 選擇顧客 許宏立/0922460772 選擇顧客 付款方式 …" at bounding box center [574, 359] width 465 height 544
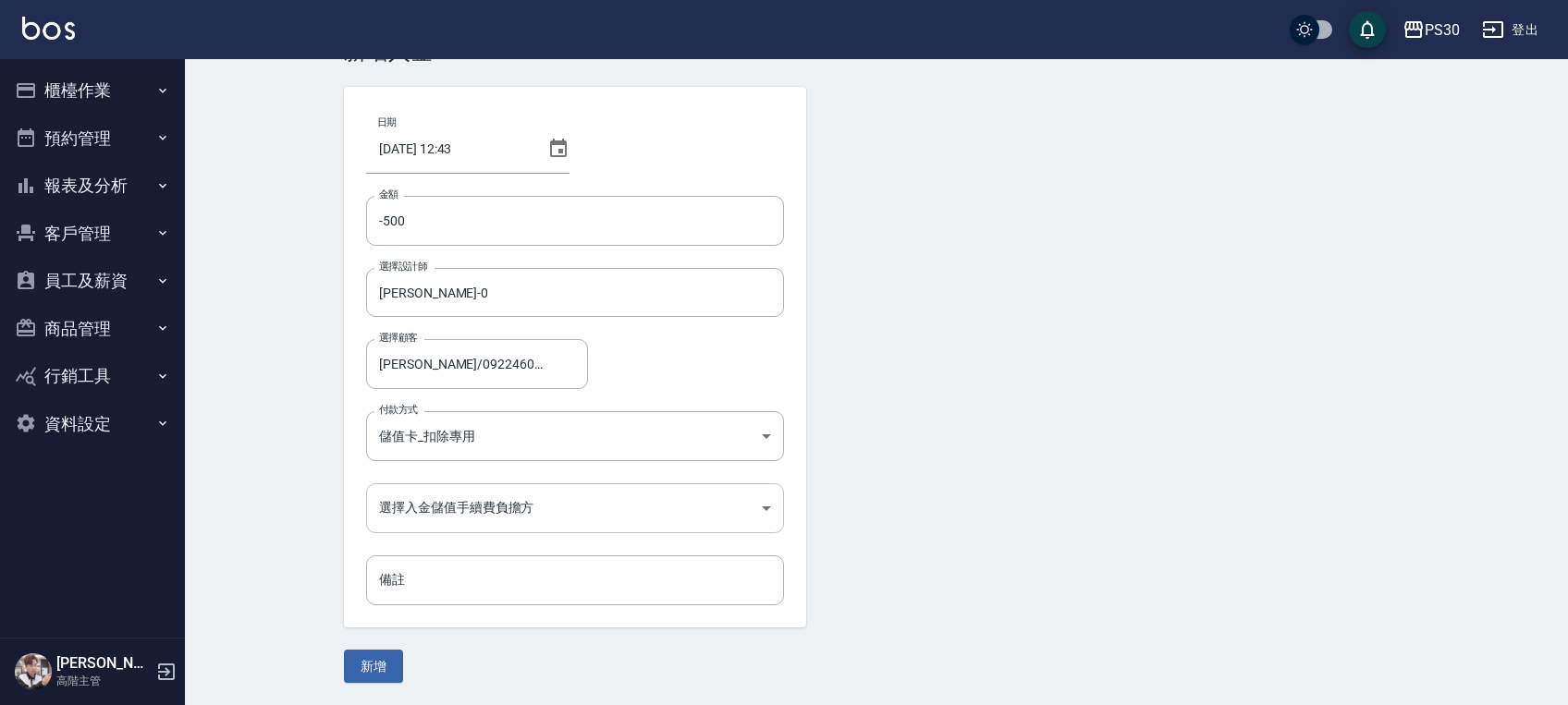
click at [510, 491] on body "PS30 登出 櫃檯作業 打帳單 帳單列表 掛單列表 座位開單 營業儀表板 現金收支登錄 高階收支登錄 材料自購登錄 每日結帳 排班表 現場電腦打卡 掃碼打卡…" at bounding box center [784, 322] width 1568 height 768
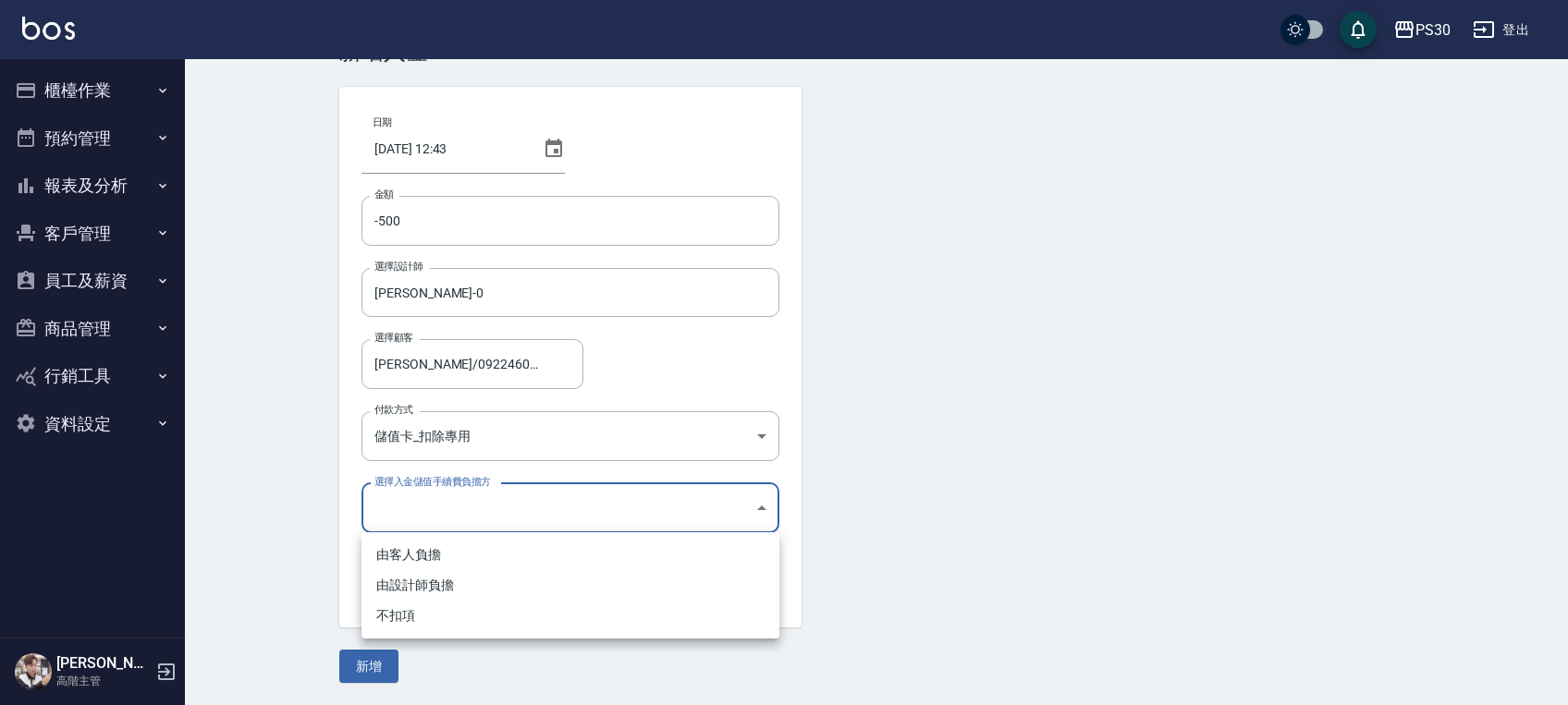
click at [463, 612] on li "不扣項" at bounding box center [570, 616] width 418 height 31
type input "WITHOUTHANDLINGFEE"
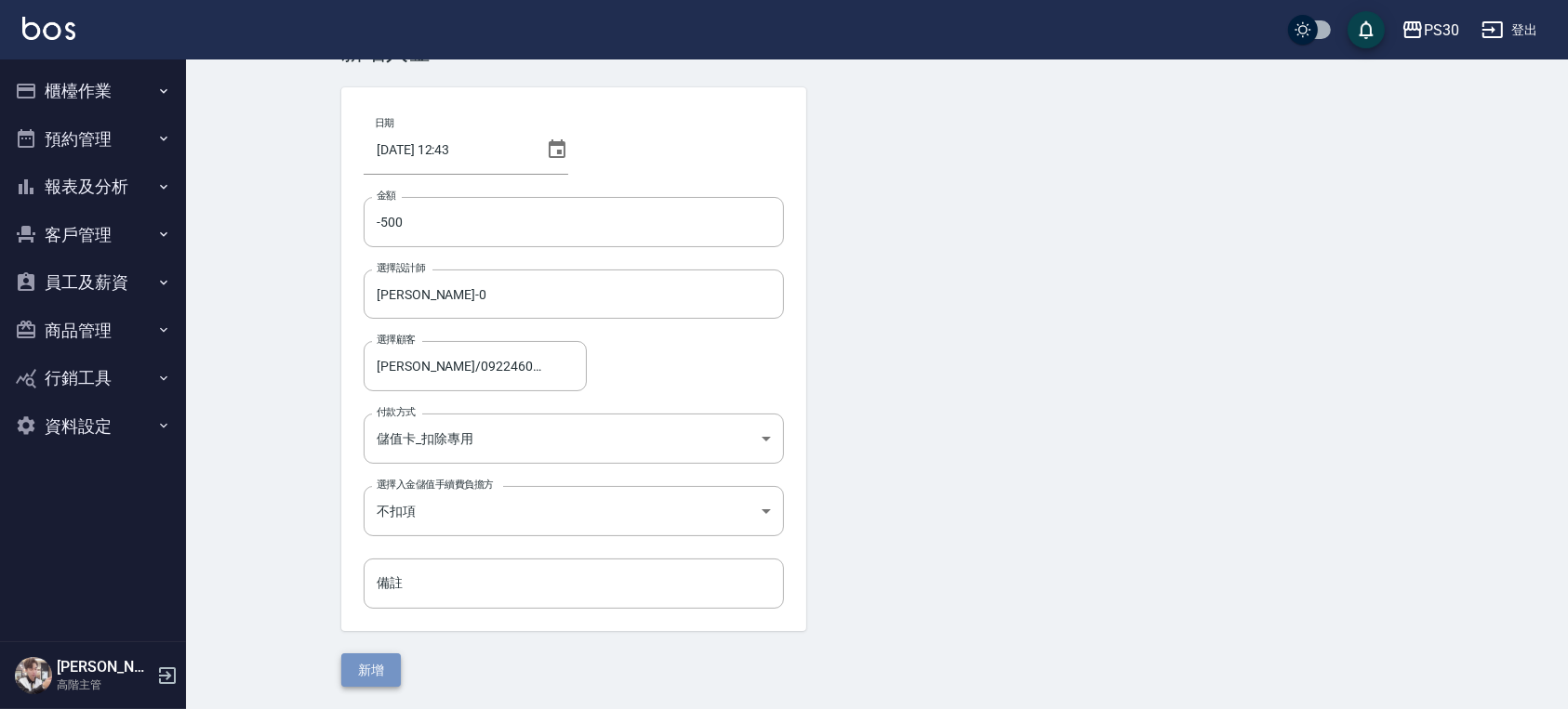
click at [360, 669] on button "新增" at bounding box center [370, 671] width 59 height 35
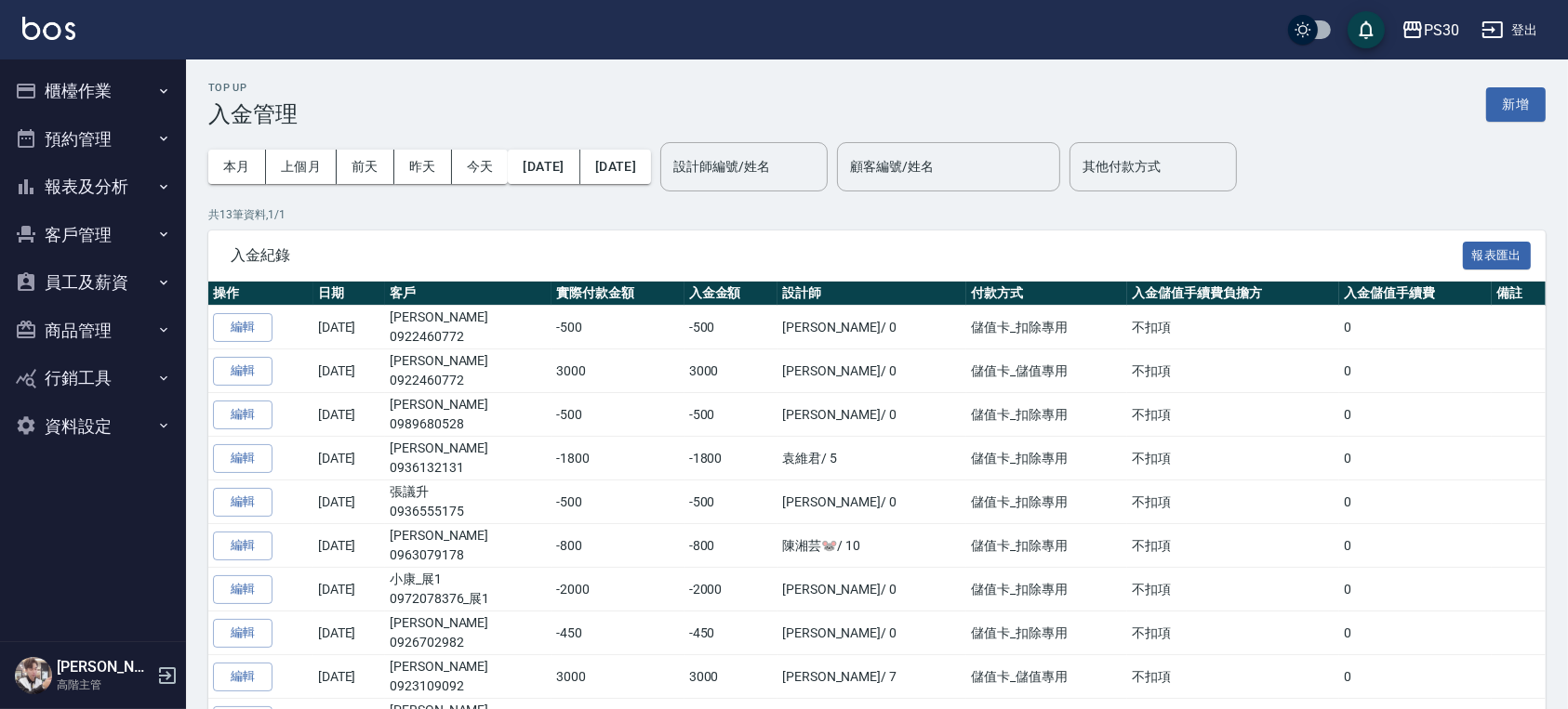
click at [97, 92] on button "櫃檯作業" at bounding box center [93, 91] width 172 height 48
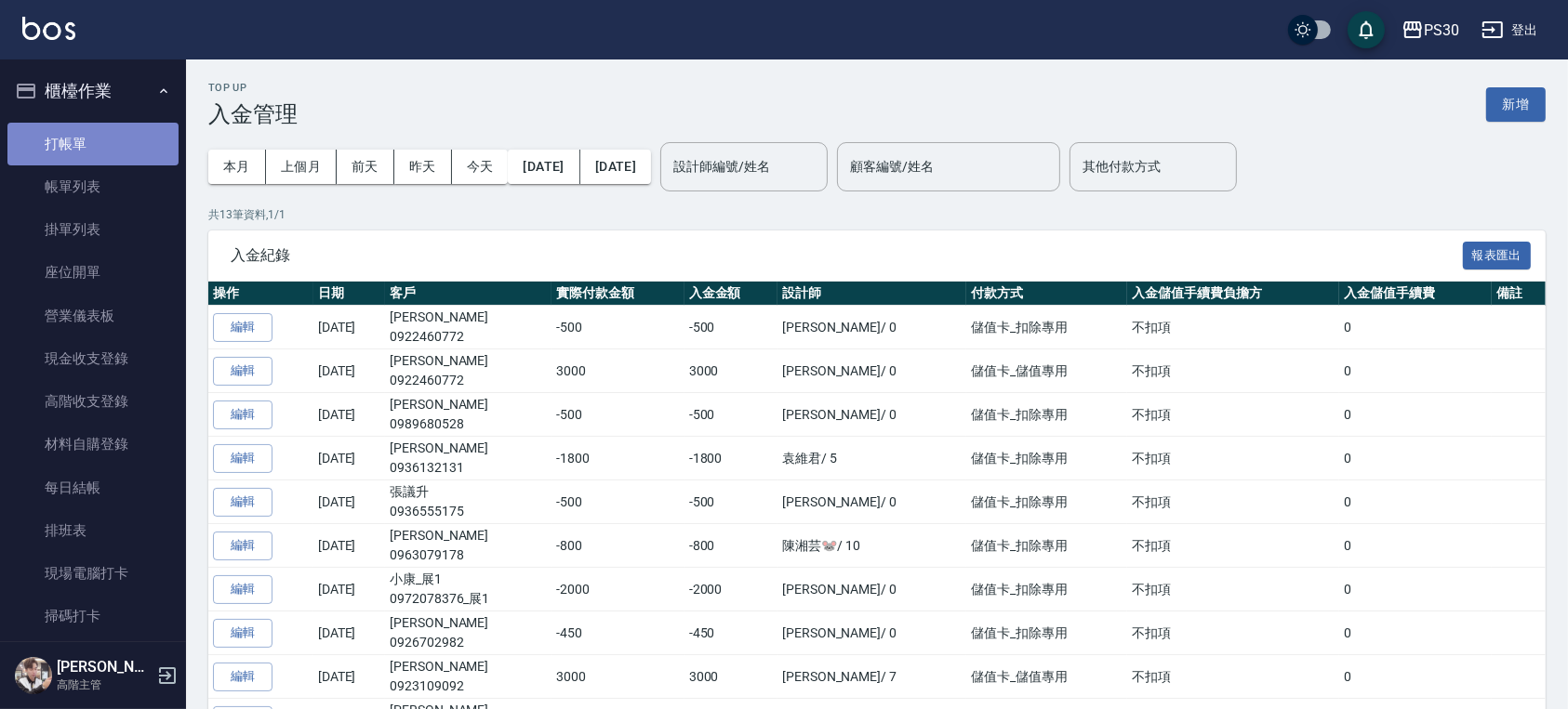
click at [114, 124] on link "打帳單" at bounding box center [93, 144] width 172 height 43
